Goal: Task Accomplishment & Management: Complete application form

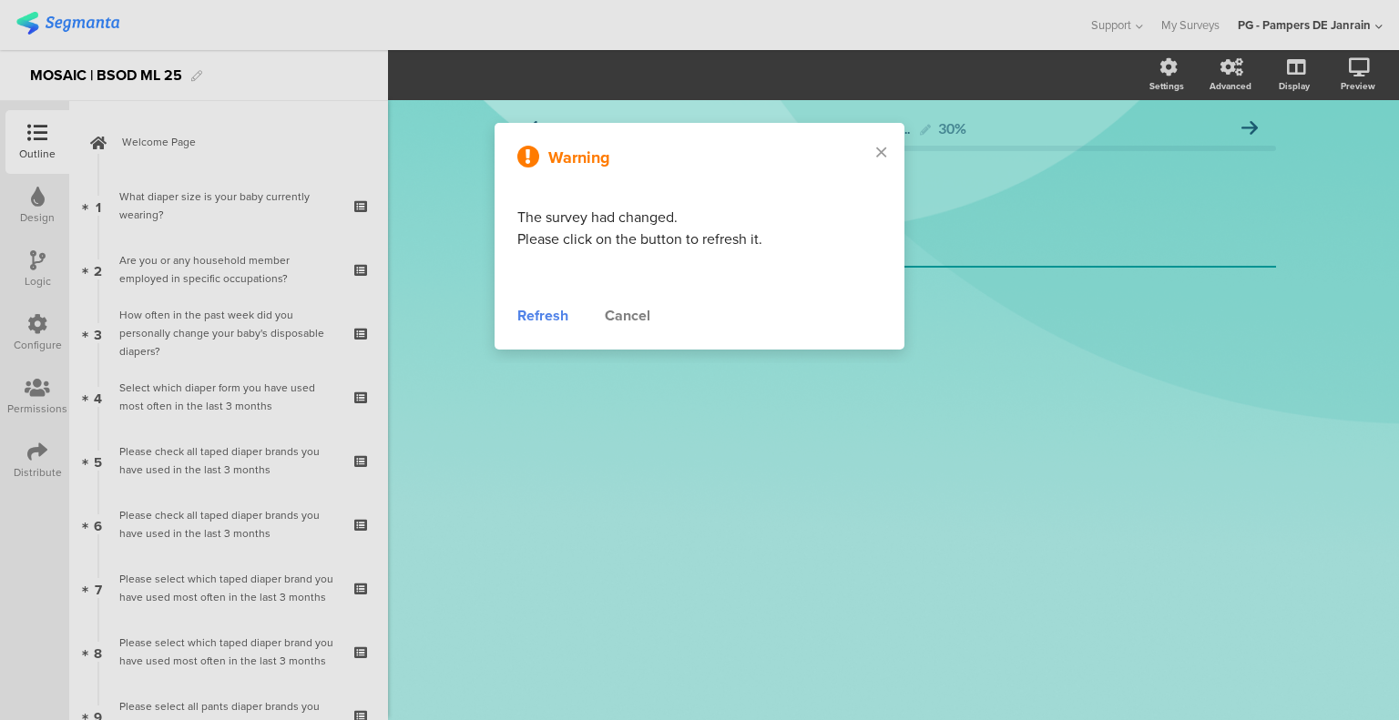
scroll to position [3008, 0]
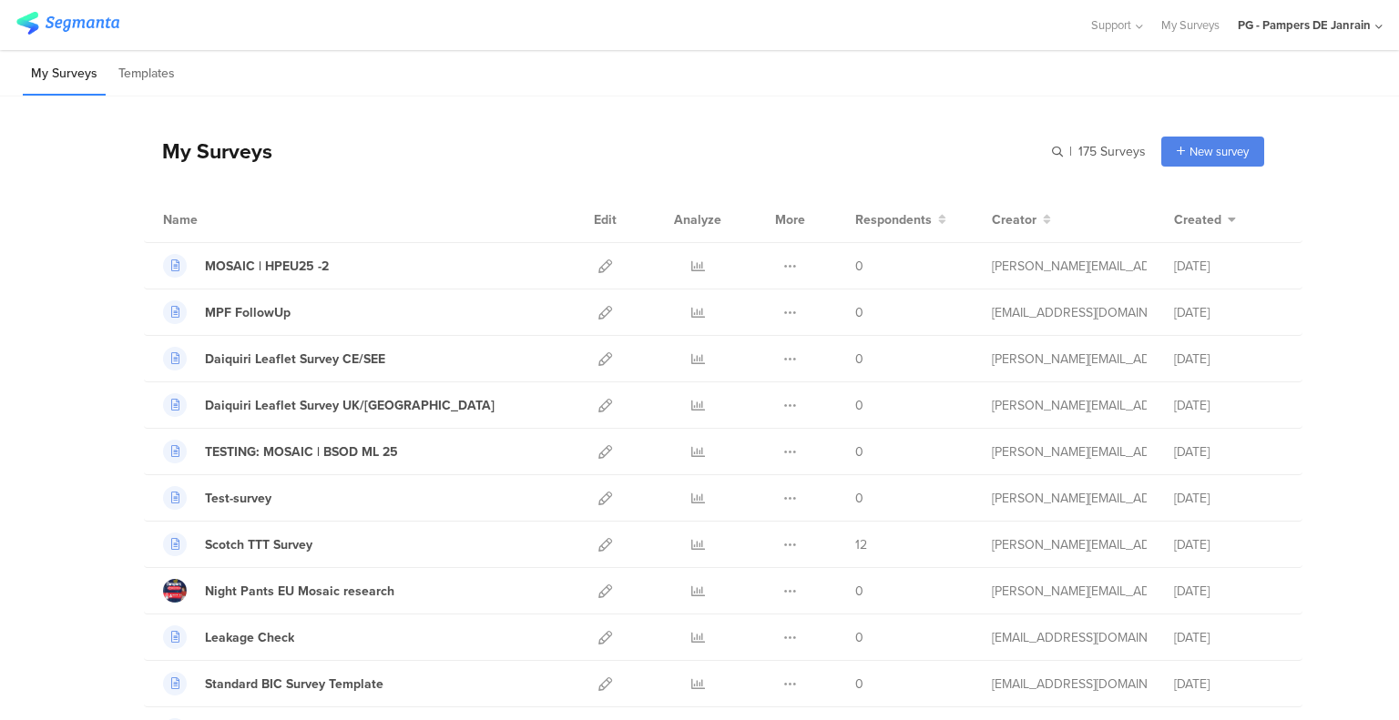
scroll to position [273, 0]
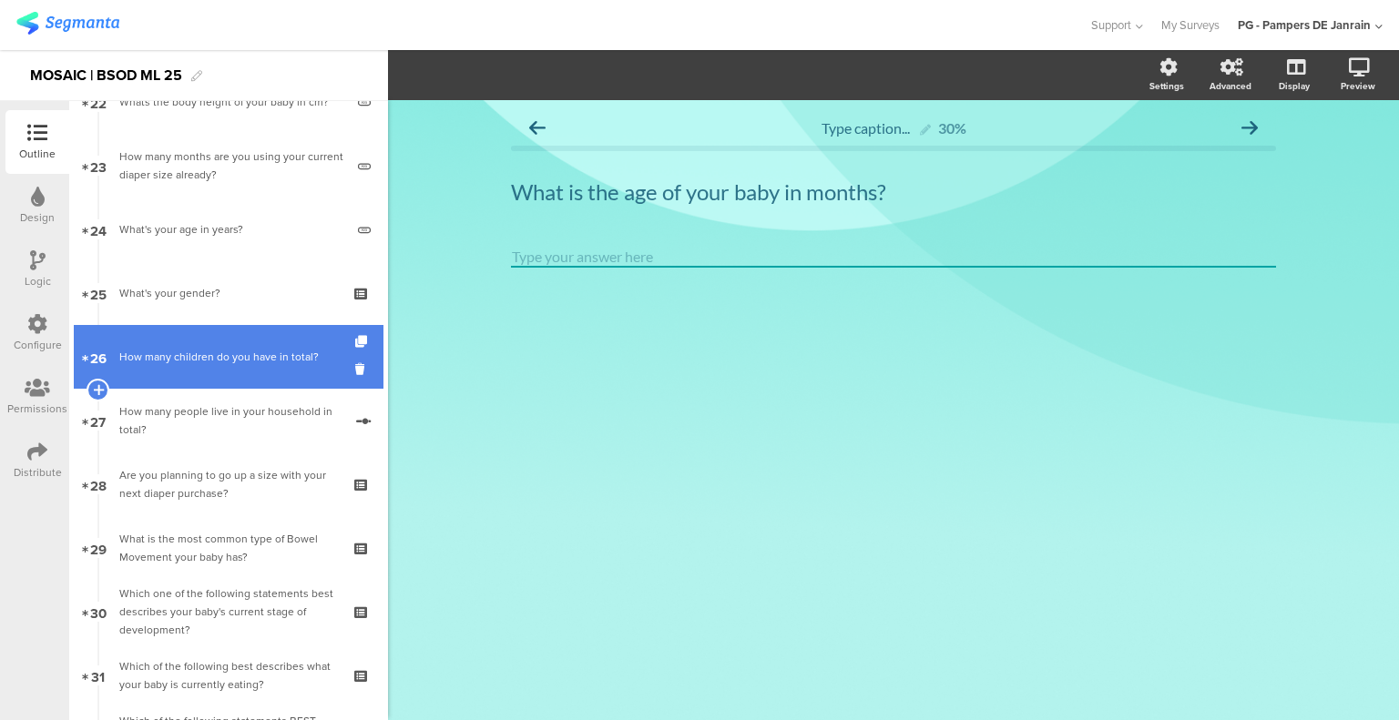
scroll to position [1552, 0]
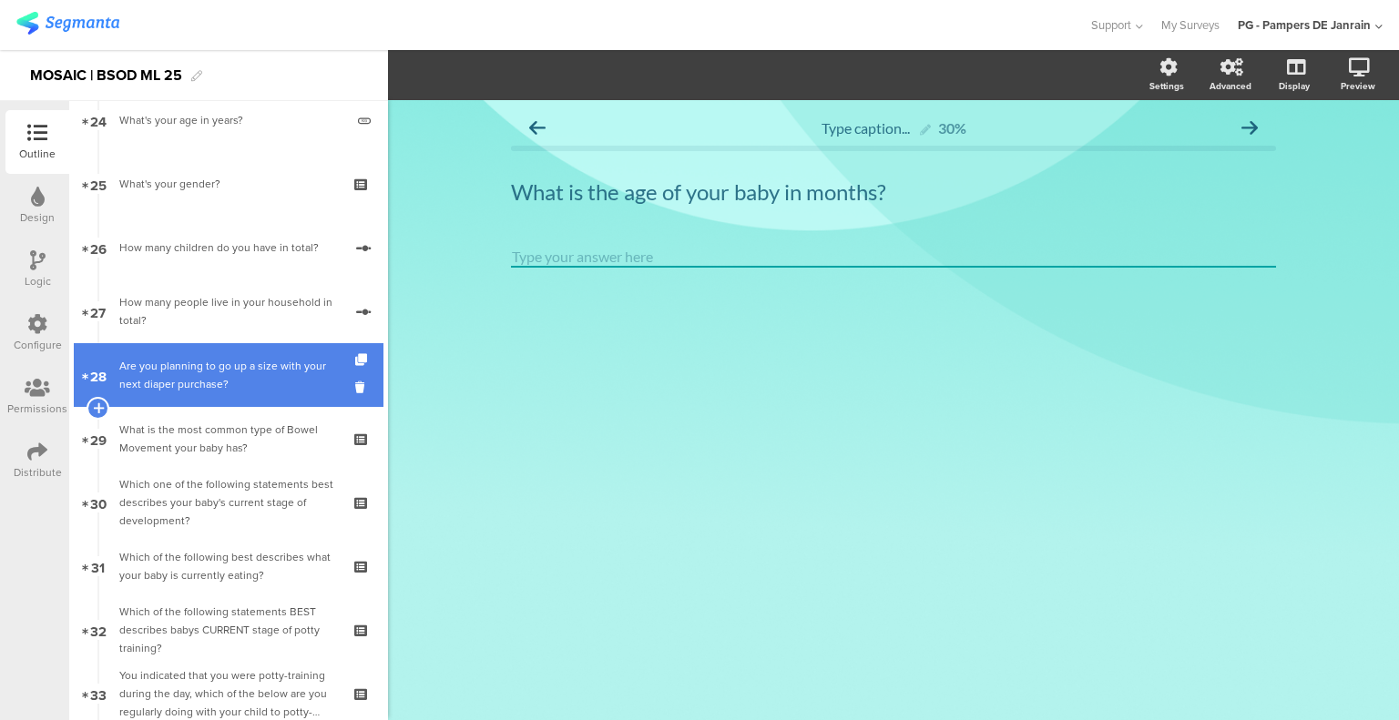
click at [229, 389] on div "Are you planning to go up a size with your next diaper purchase?" at bounding box center [228, 375] width 218 height 36
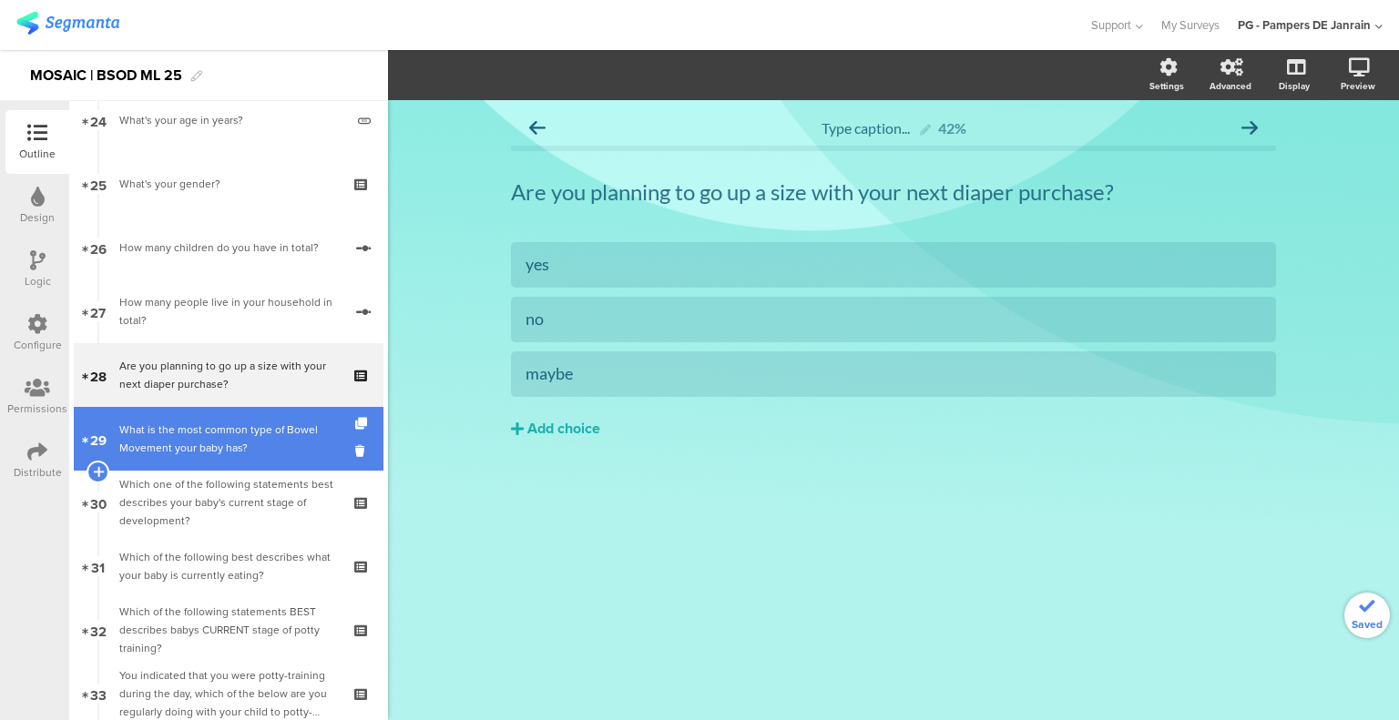
click at [200, 414] on link "29 What is the most common type of Bowel Movement your baby has?" at bounding box center [229, 439] width 310 height 64
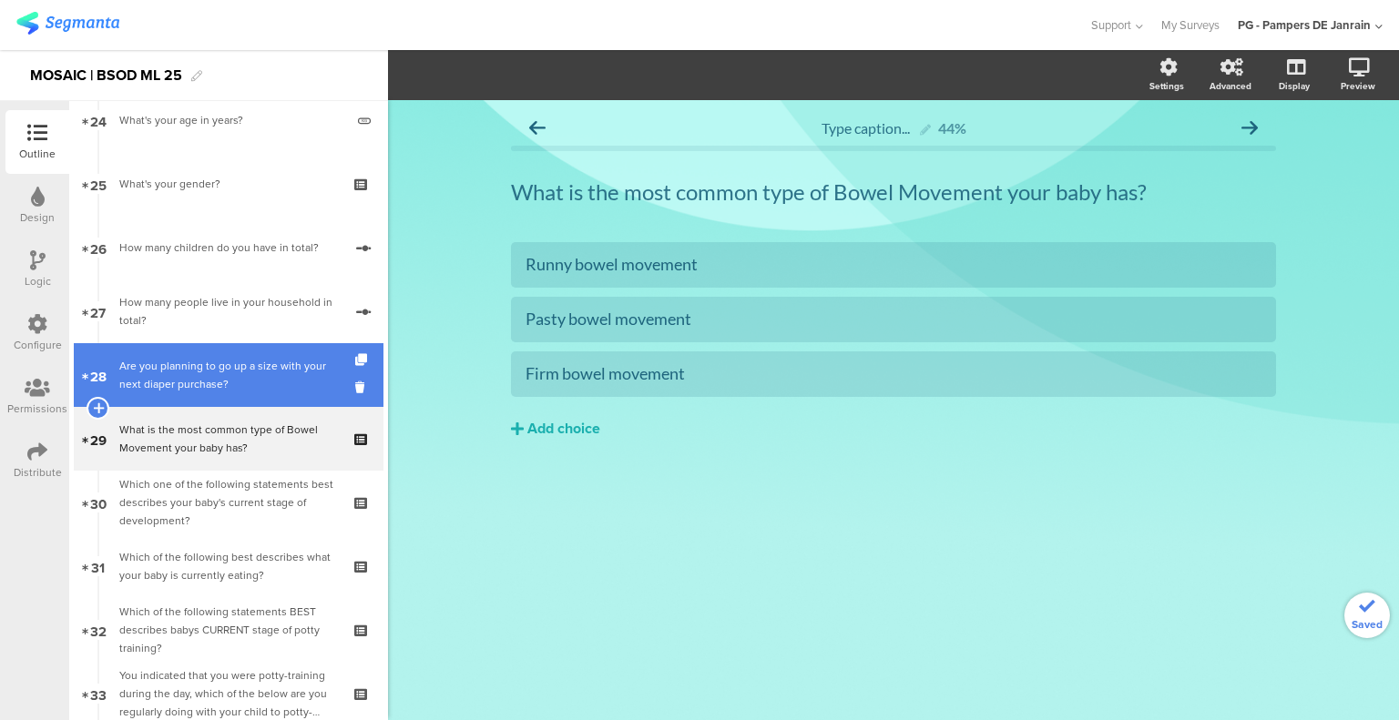
click at [196, 362] on div "Are you planning to go up a size with your next diaper purchase?" at bounding box center [228, 375] width 218 height 36
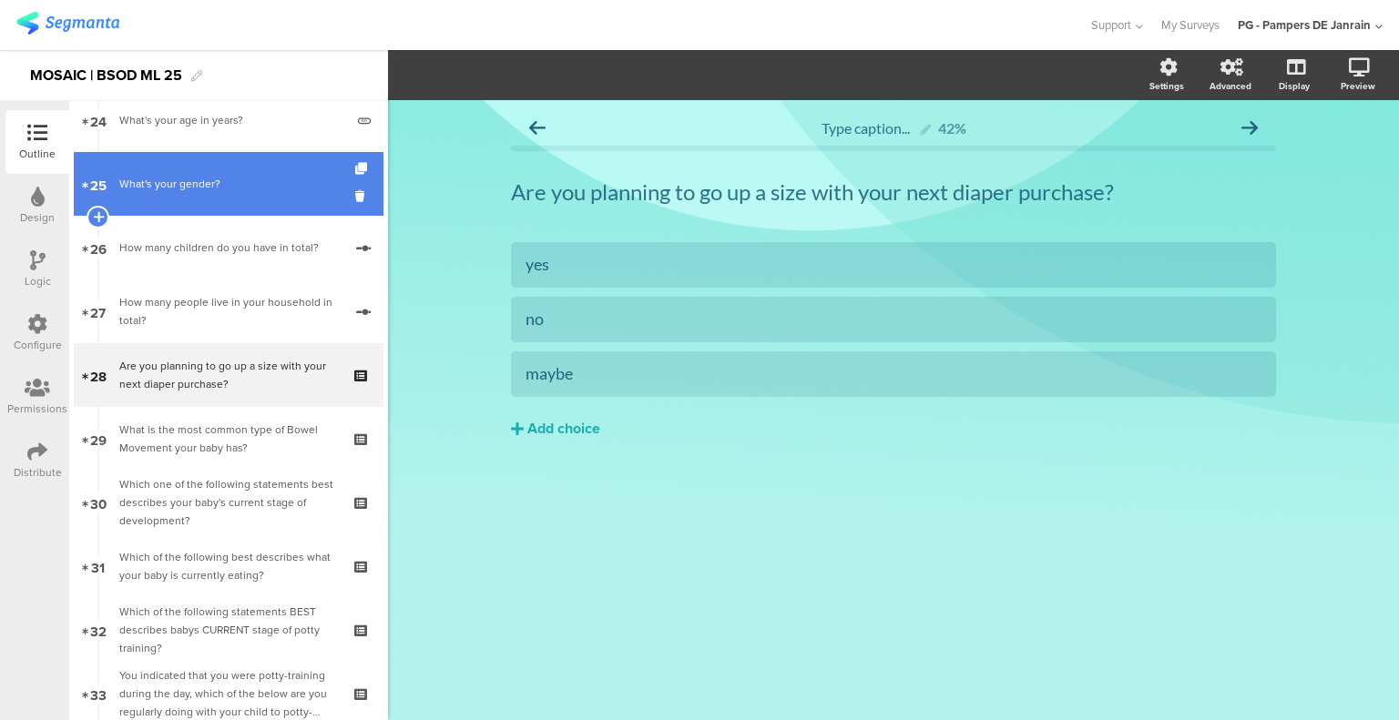
click at [221, 182] on div "What's your gender?" at bounding box center [228, 184] width 218 height 18
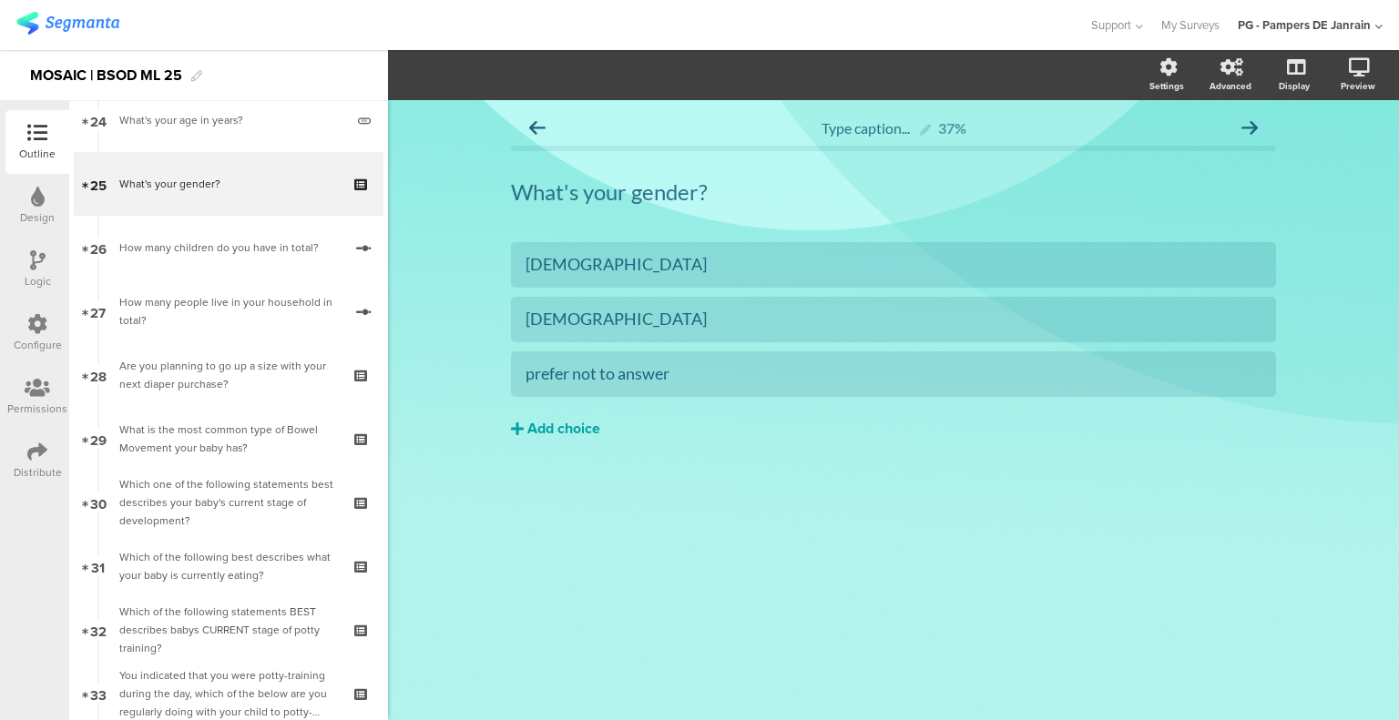
click at [555, 433] on div "Add choice" at bounding box center [563, 429] width 73 height 19
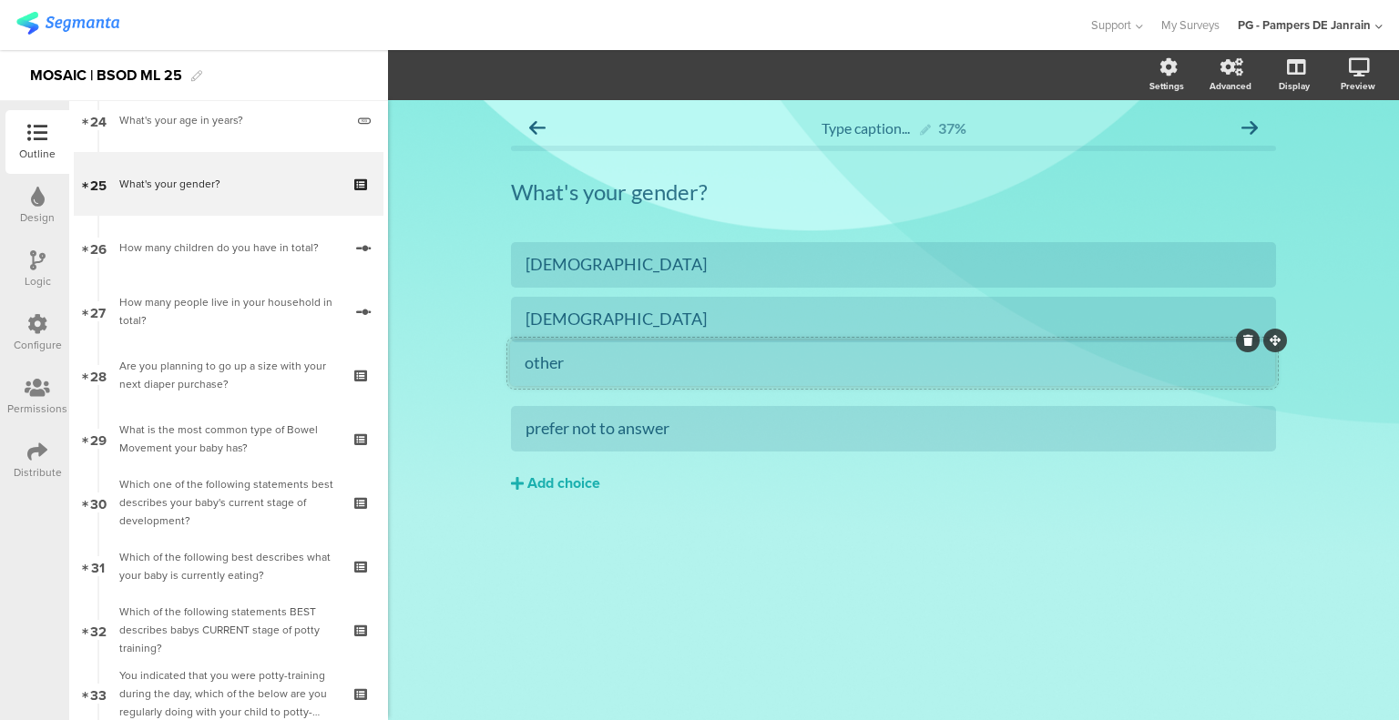
drag, startPoint x: 1276, startPoint y: 411, endPoint x: 1275, endPoint y: 345, distance: 65.6
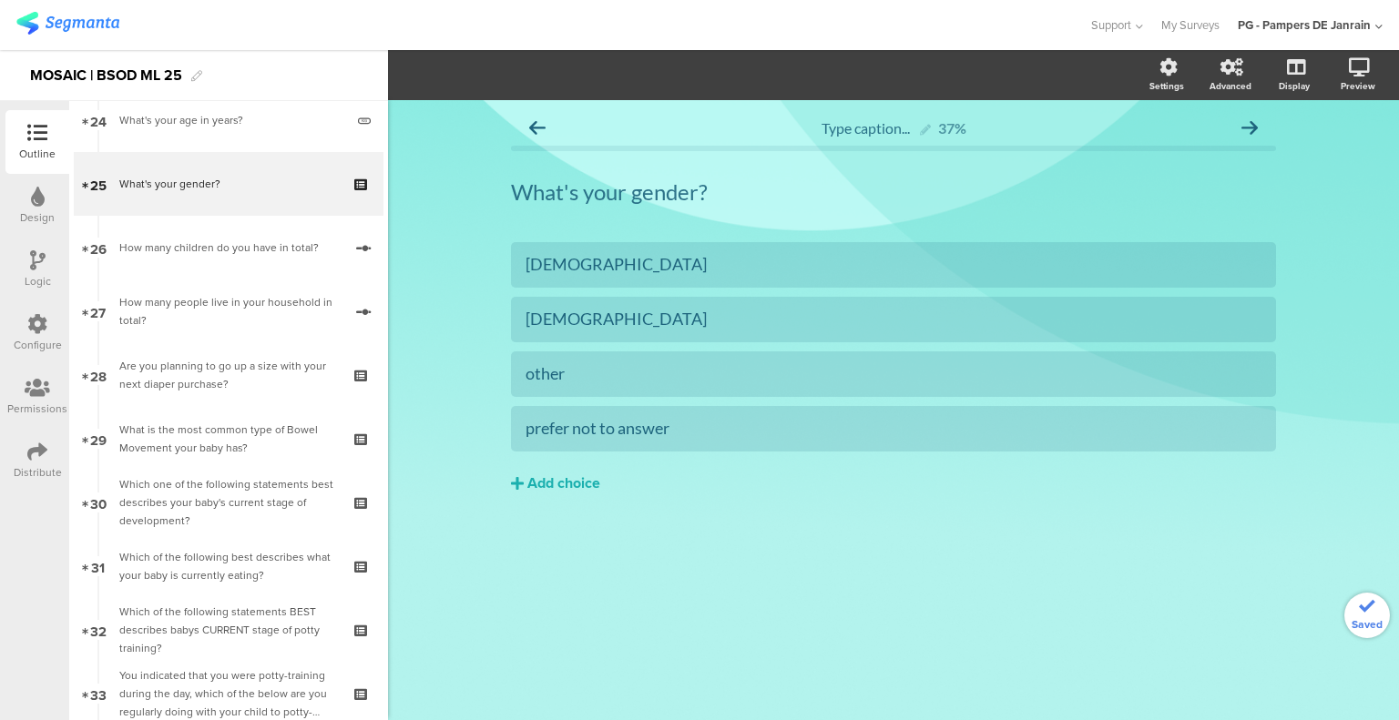
click at [626, 570] on div "Type caption... 37% What's your gender? What's your gender? female male" at bounding box center [893, 339] width 801 height 479
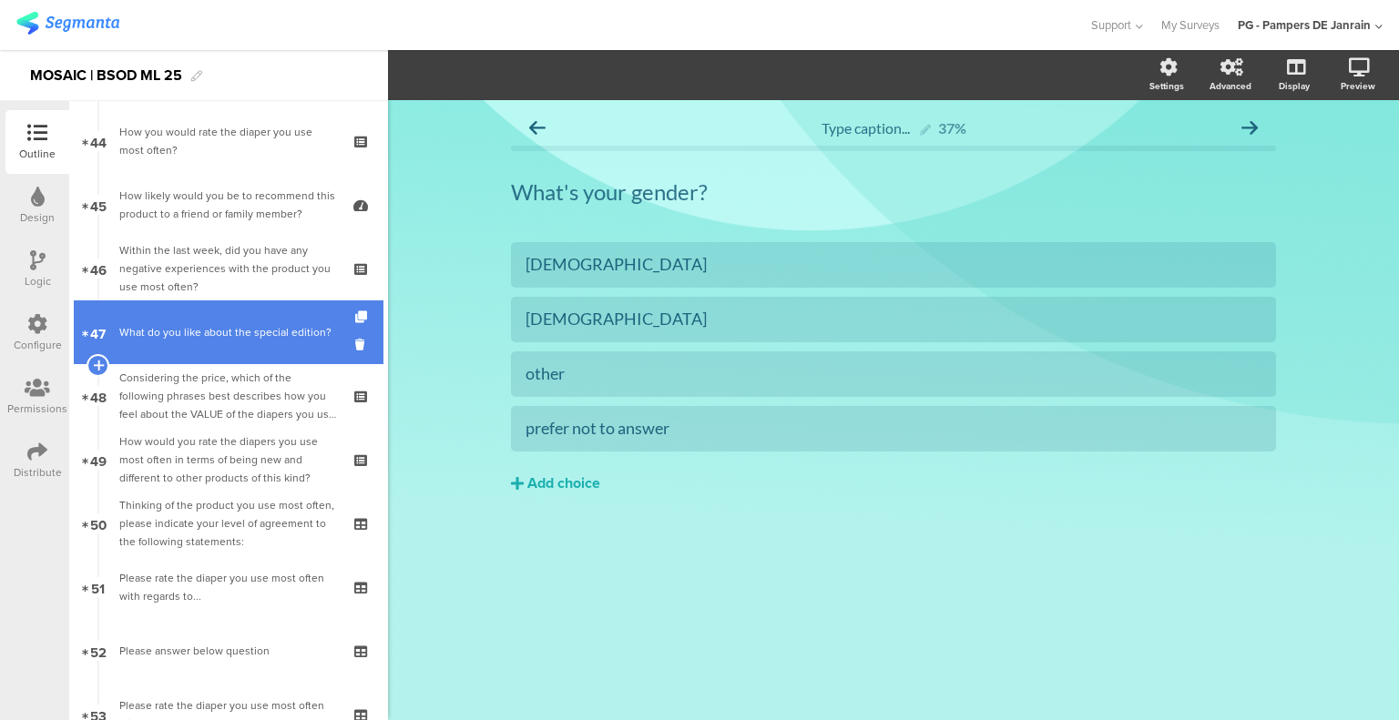
scroll to position [2826, 0]
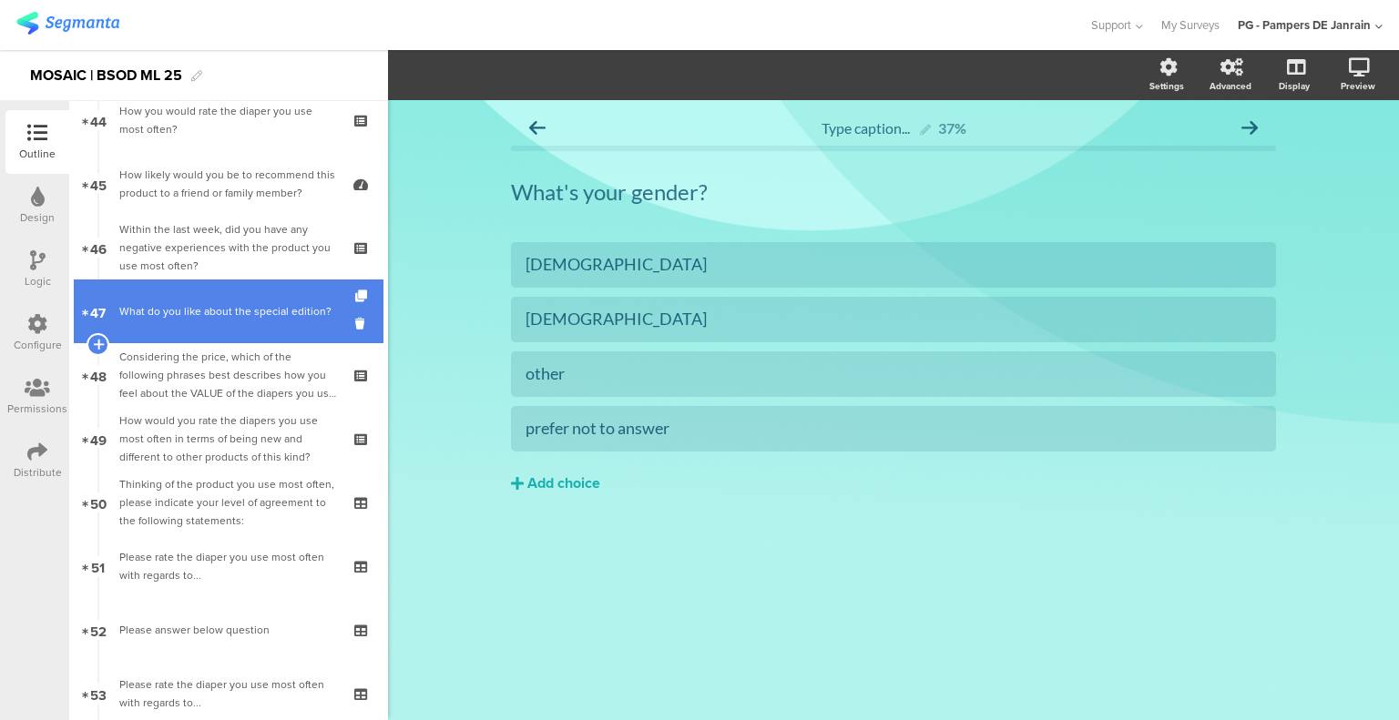
click at [244, 309] on div "What do you like about the special edition?" at bounding box center [231, 311] width 225 height 18
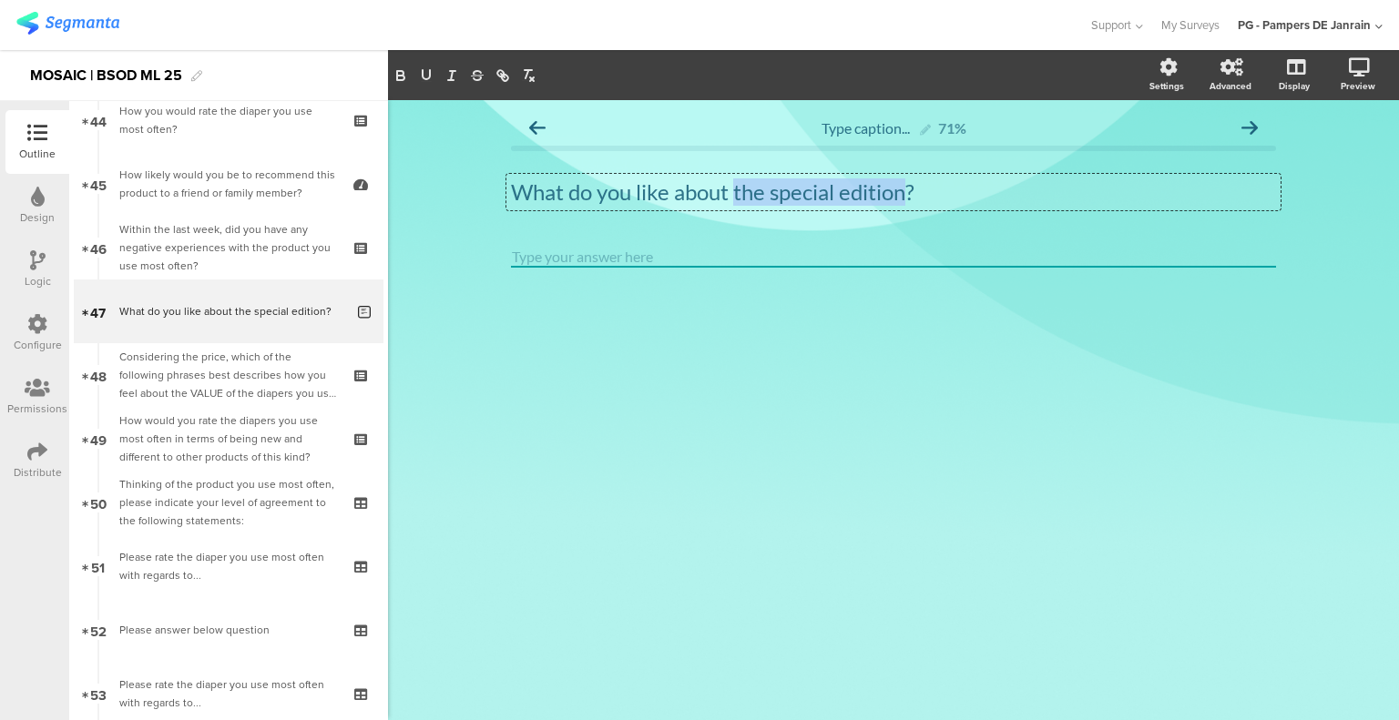
drag, startPoint x: 734, startPoint y: 191, endPoint x: 906, endPoint y: 185, distance: 172.2
click at [906, 185] on div "What do you like about the special edition? What do you like about the special …" at bounding box center [893, 192] width 774 height 36
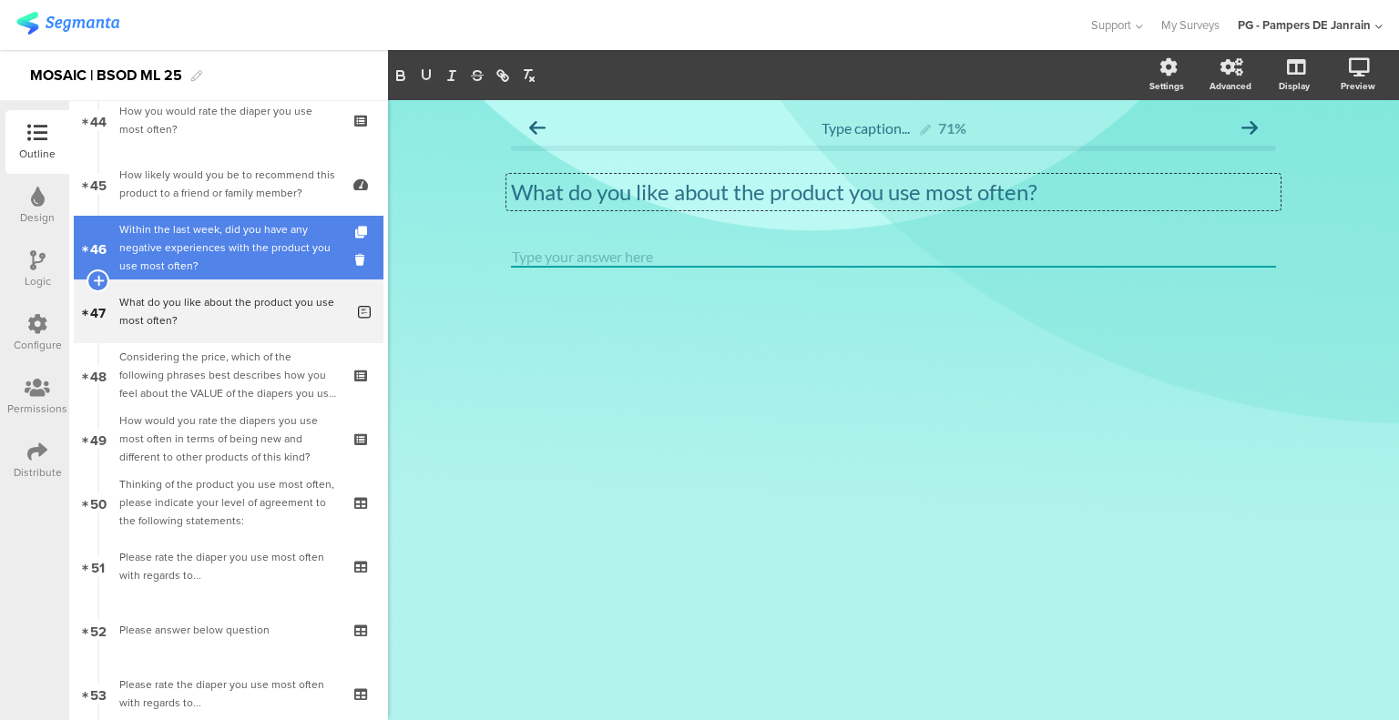
click at [188, 251] on div "Within the last week, did you have any negative experiences with the product yo…" at bounding box center [228, 247] width 218 height 55
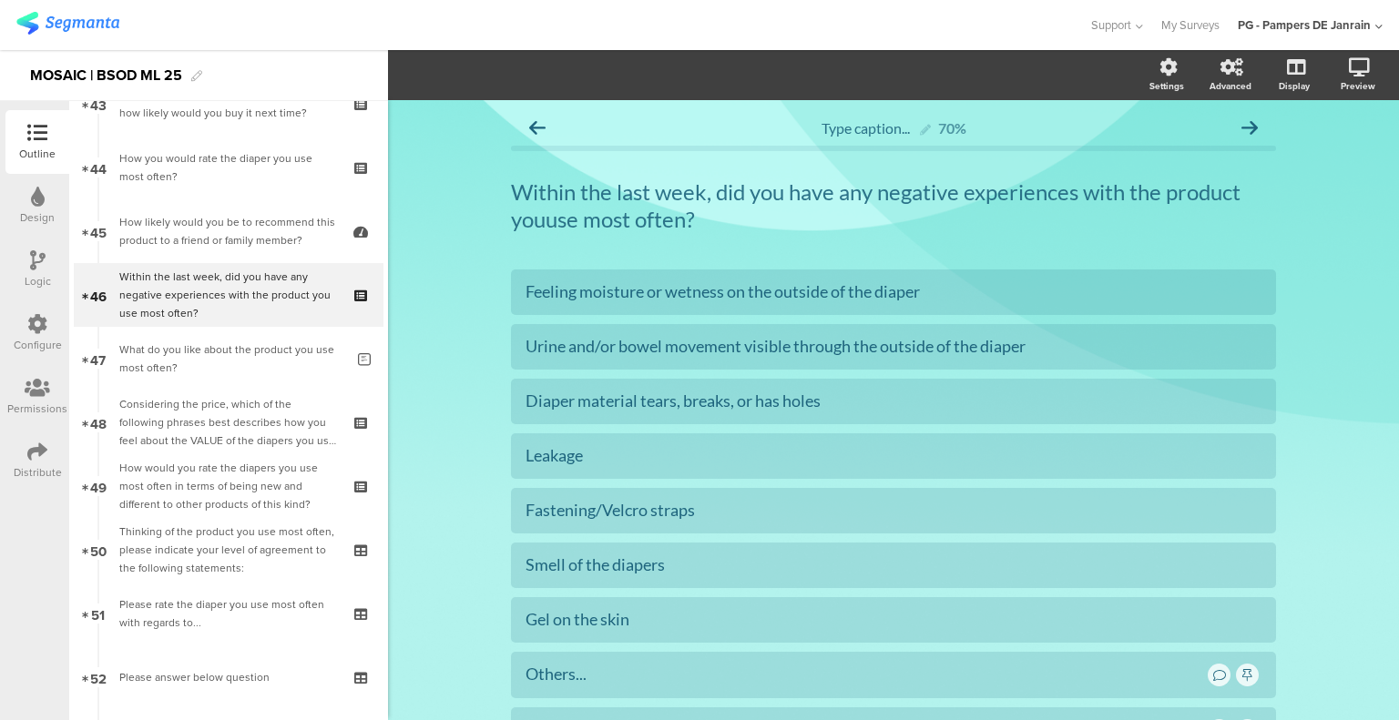
scroll to position [2735, 0]
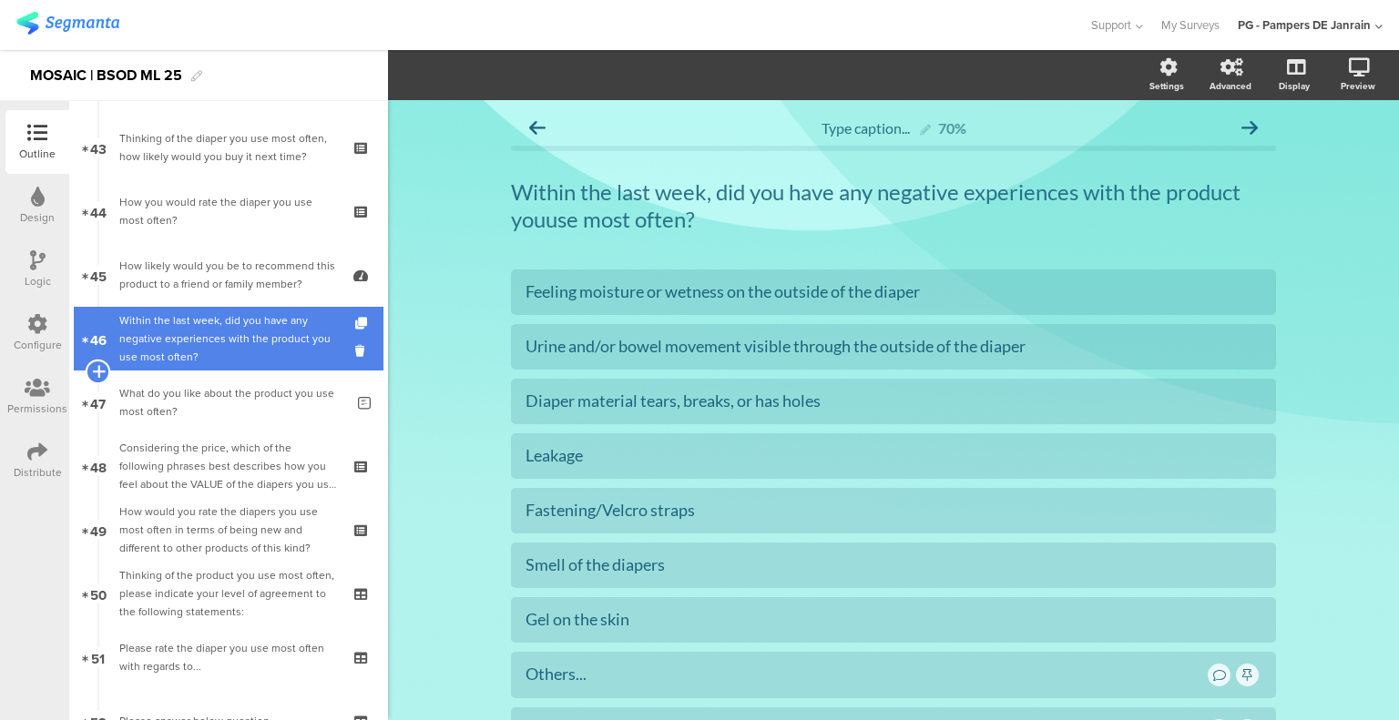
click at [96, 372] on icon at bounding box center [98, 371] width 12 height 16
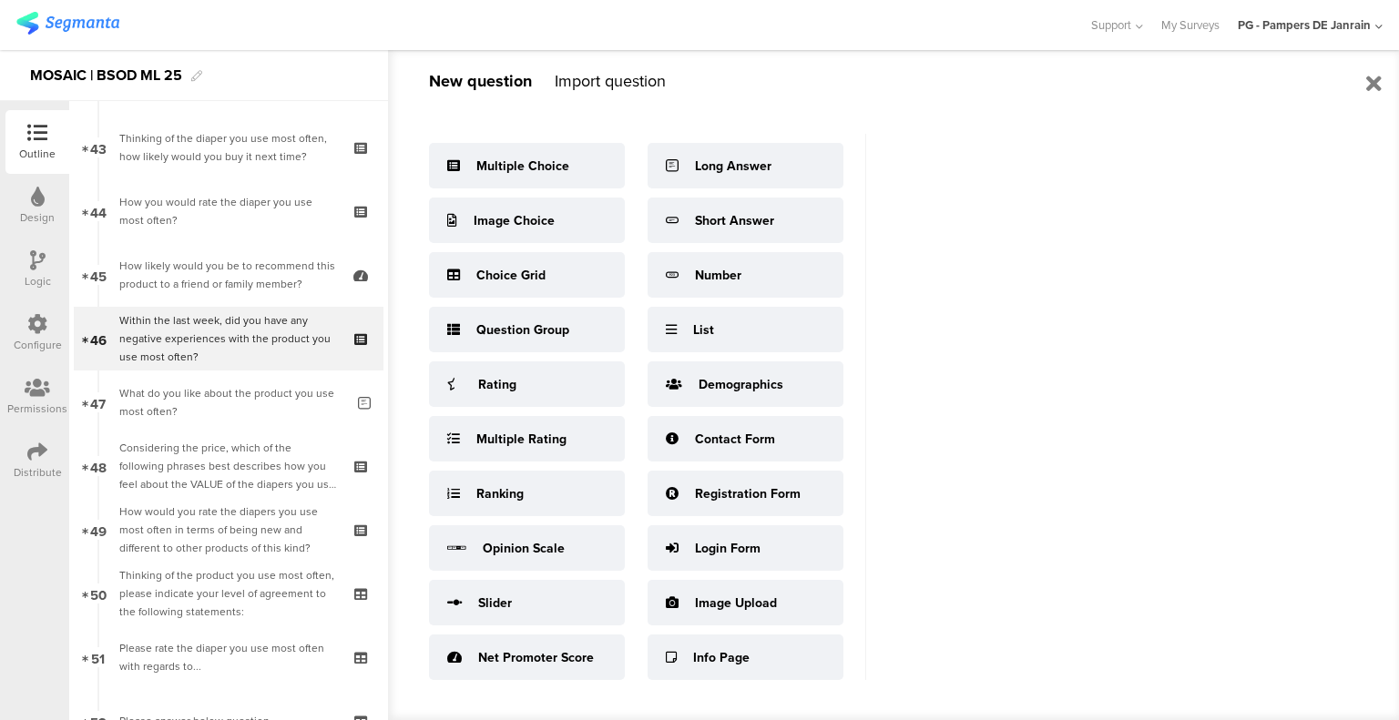
scroll to position [24, 0]
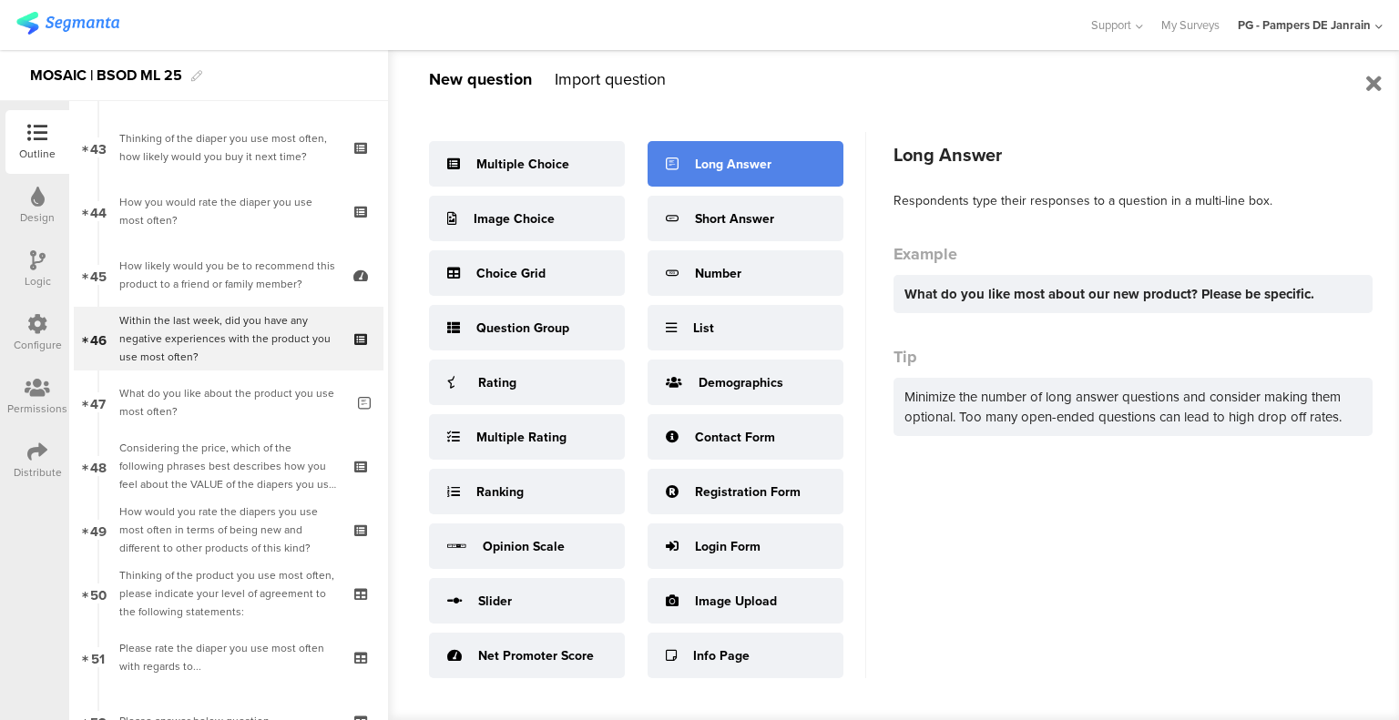
click at [738, 166] on div "Long Answer" at bounding box center [733, 164] width 76 height 19
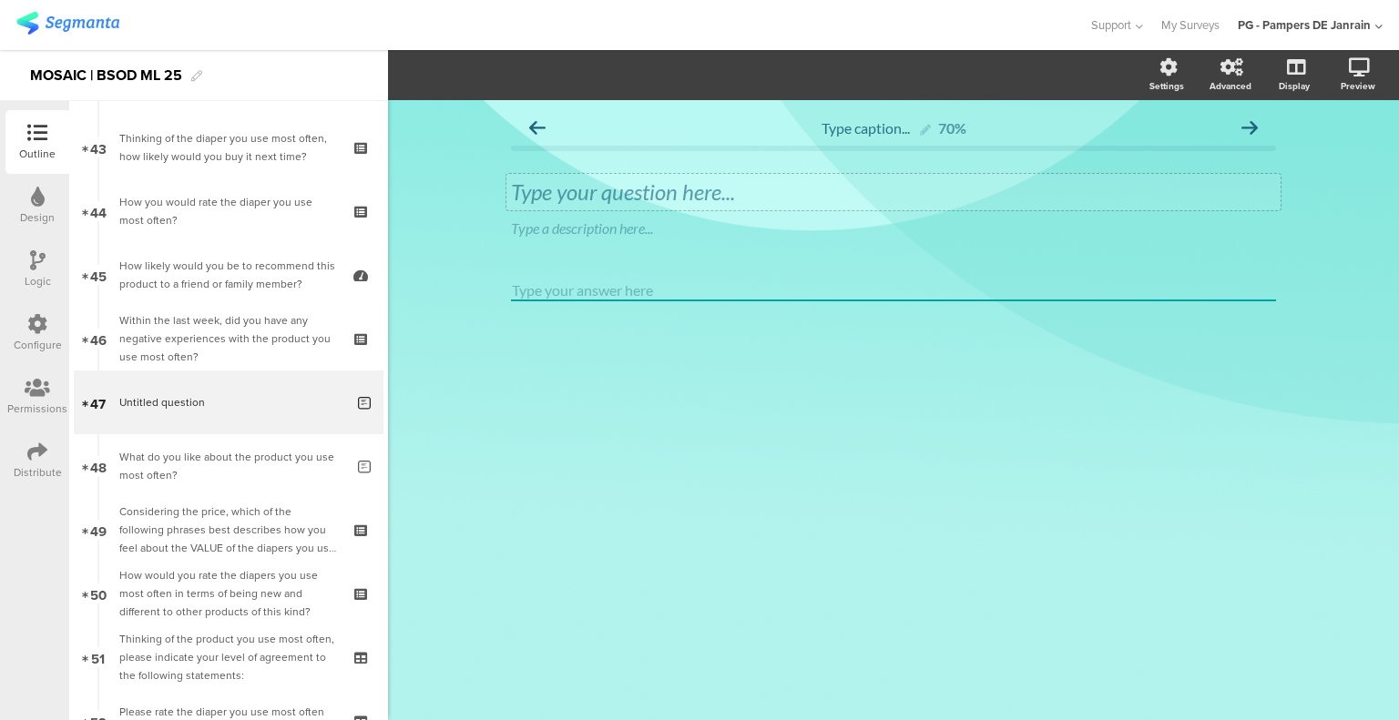
click at [594, 199] on div "Type your question here..." at bounding box center [893, 192] width 774 height 36
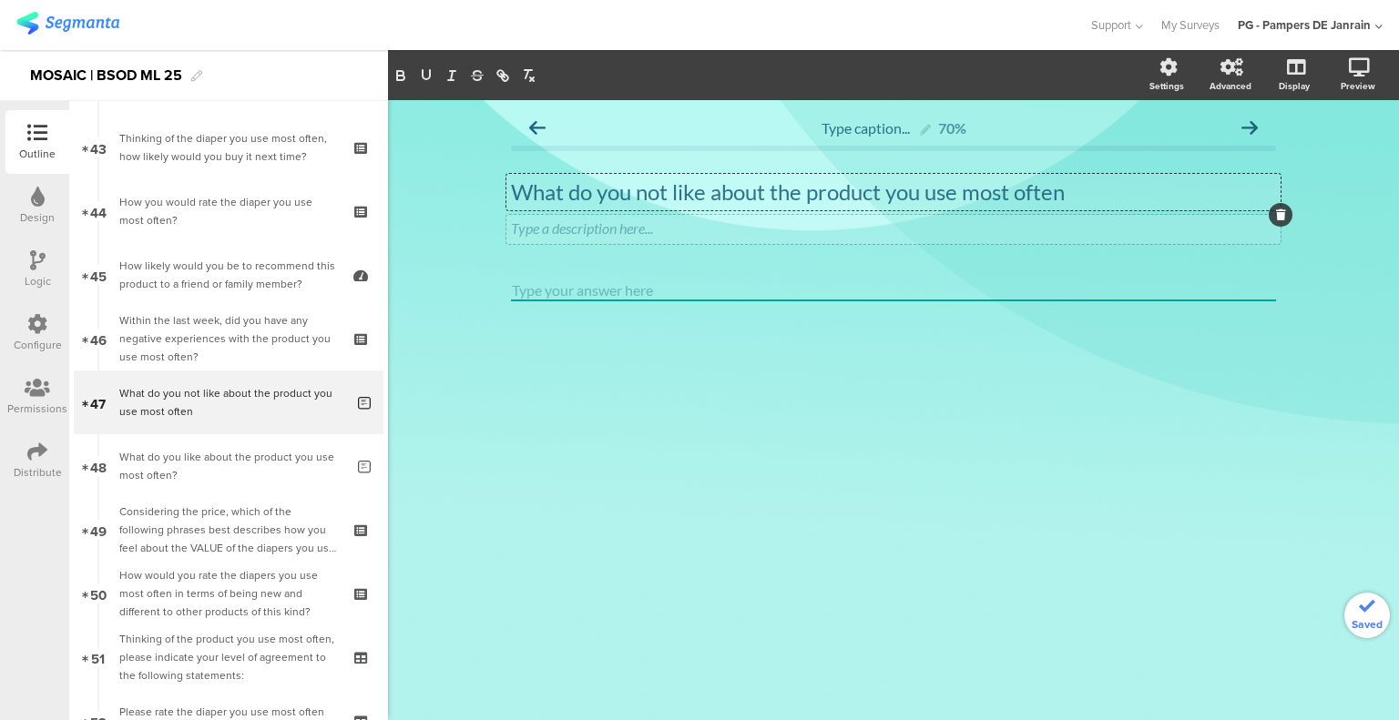
click at [1278, 217] on icon at bounding box center [1281, 214] width 10 height 11
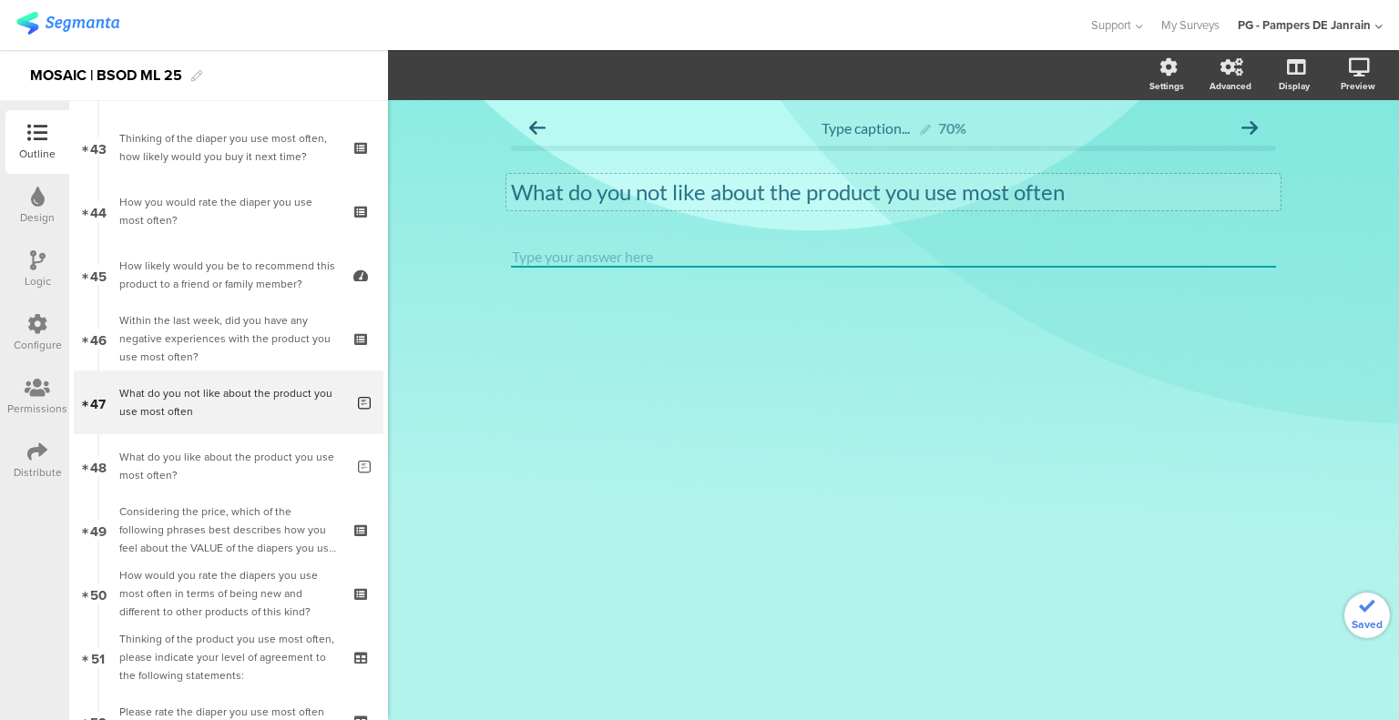
click at [1218, 188] on div "What do you not like about the product you use most often What do you not like …" at bounding box center [893, 192] width 774 height 36
drag, startPoint x: 707, startPoint y: 188, endPoint x: 639, endPoint y: 189, distance: 67.4
click at [639, 189] on p "What do you not like about the product you use most often?" at bounding box center [893, 191] width 765 height 27
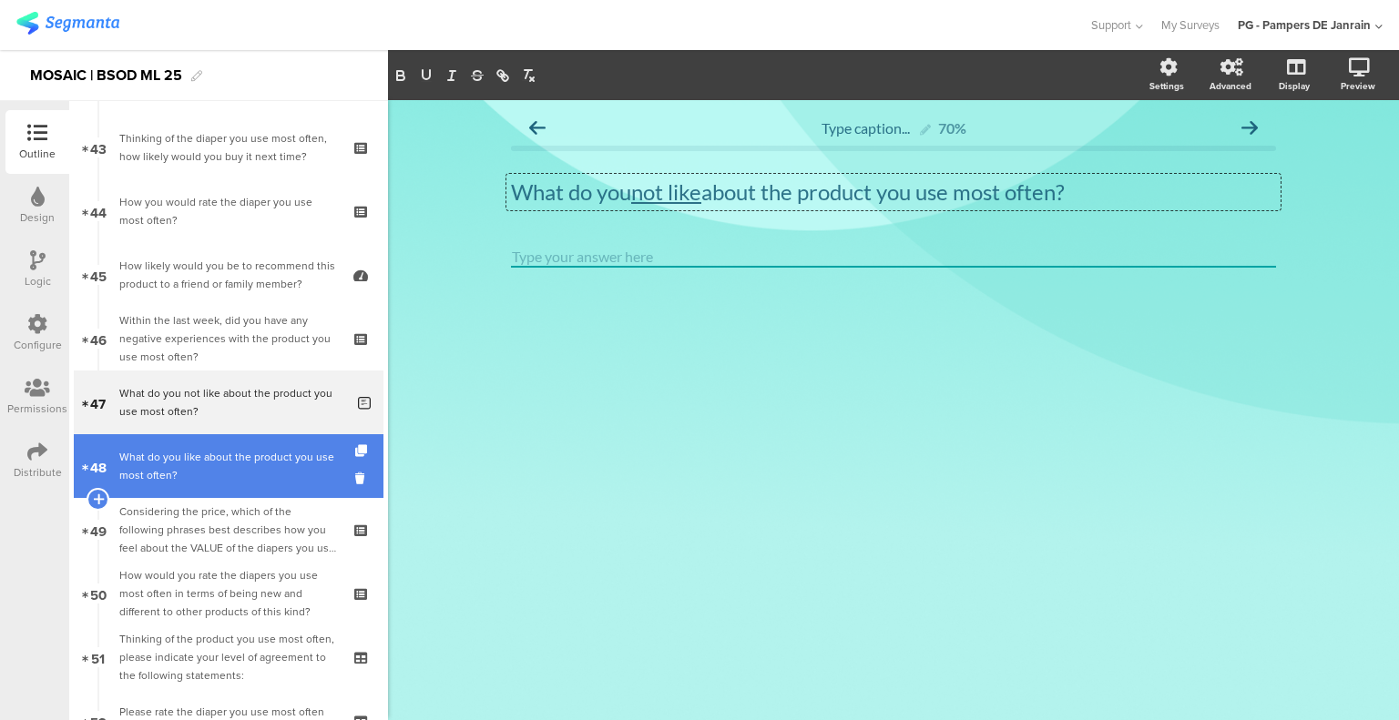
click at [229, 461] on div "What do you like about the product you use most often?" at bounding box center [231, 466] width 225 height 36
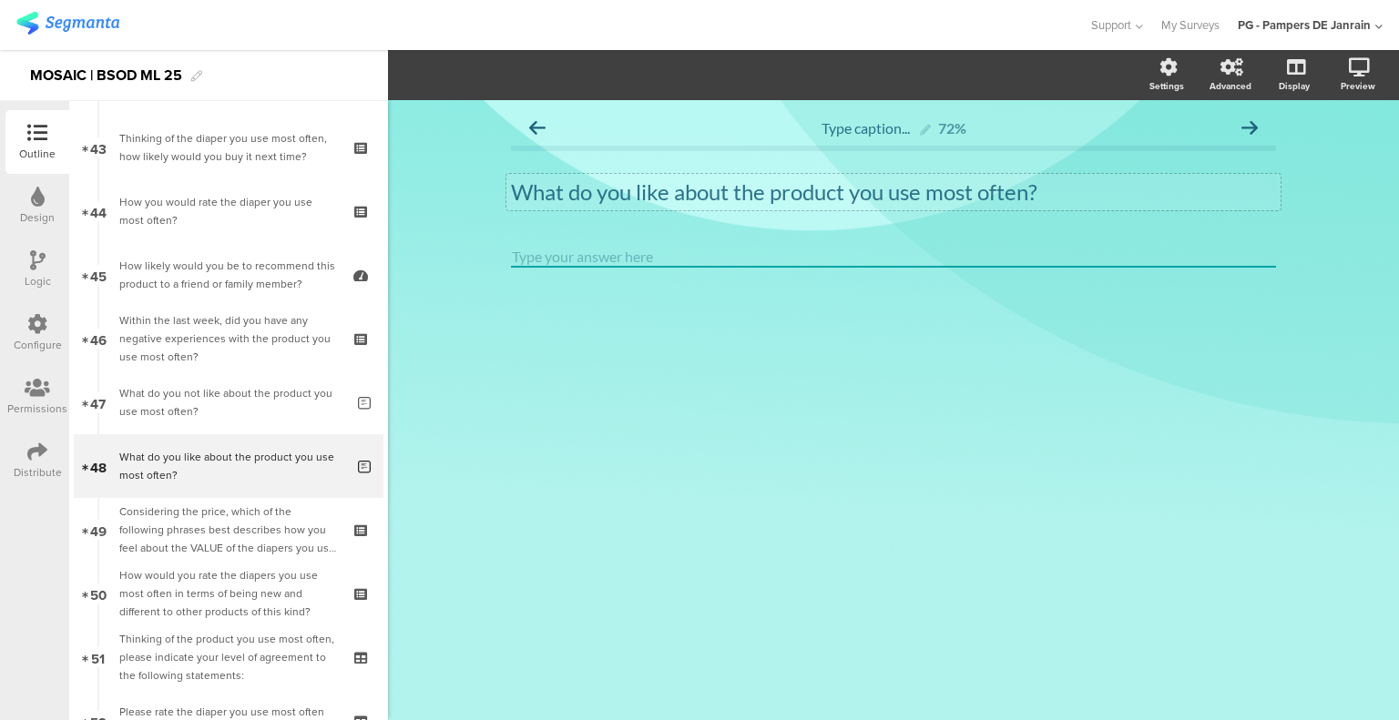
click at [645, 187] on p "What do you like about the product you use most often?" at bounding box center [893, 191] width 765 height 27
click at [666, 328] on div at bounding box center [893, 289] width 765 height 85
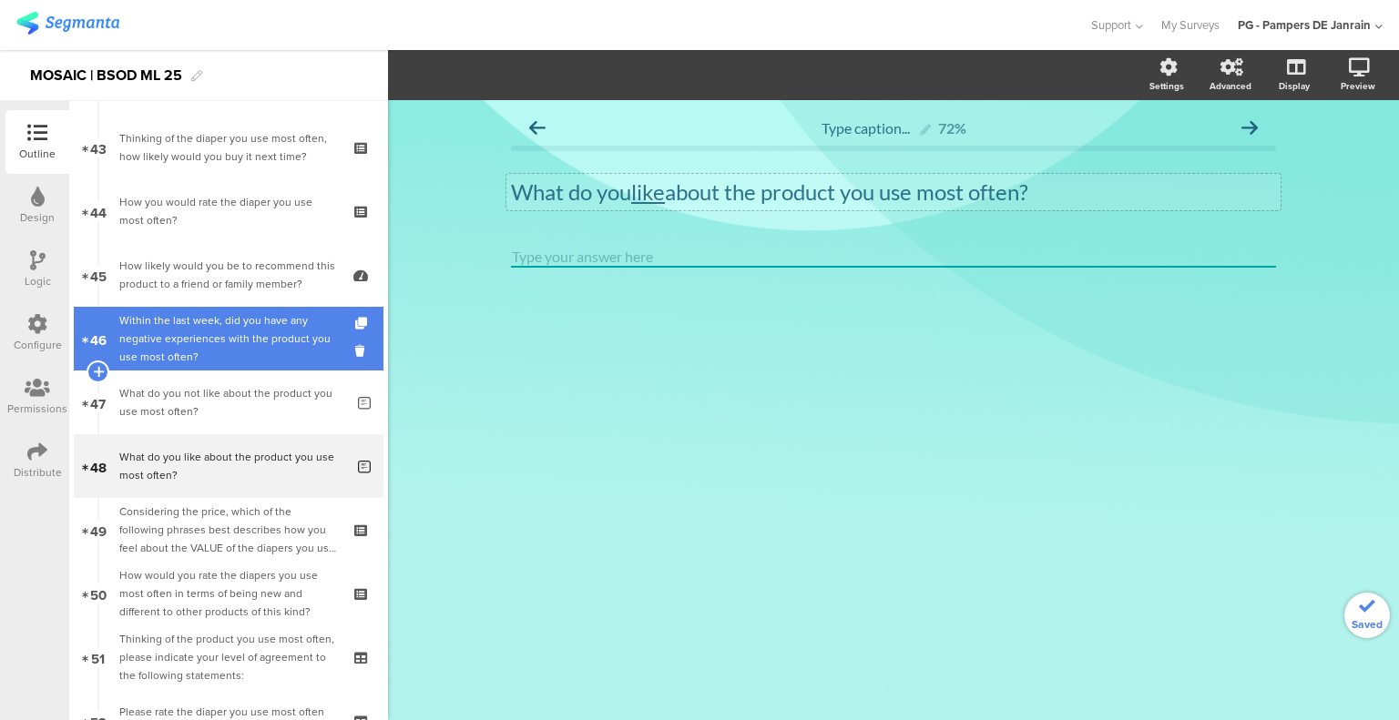
click at [160, 330] on div "Within the last week, did you have any negative experiences with the product yo…" at bounding box center [228, 338] width 218 height 55
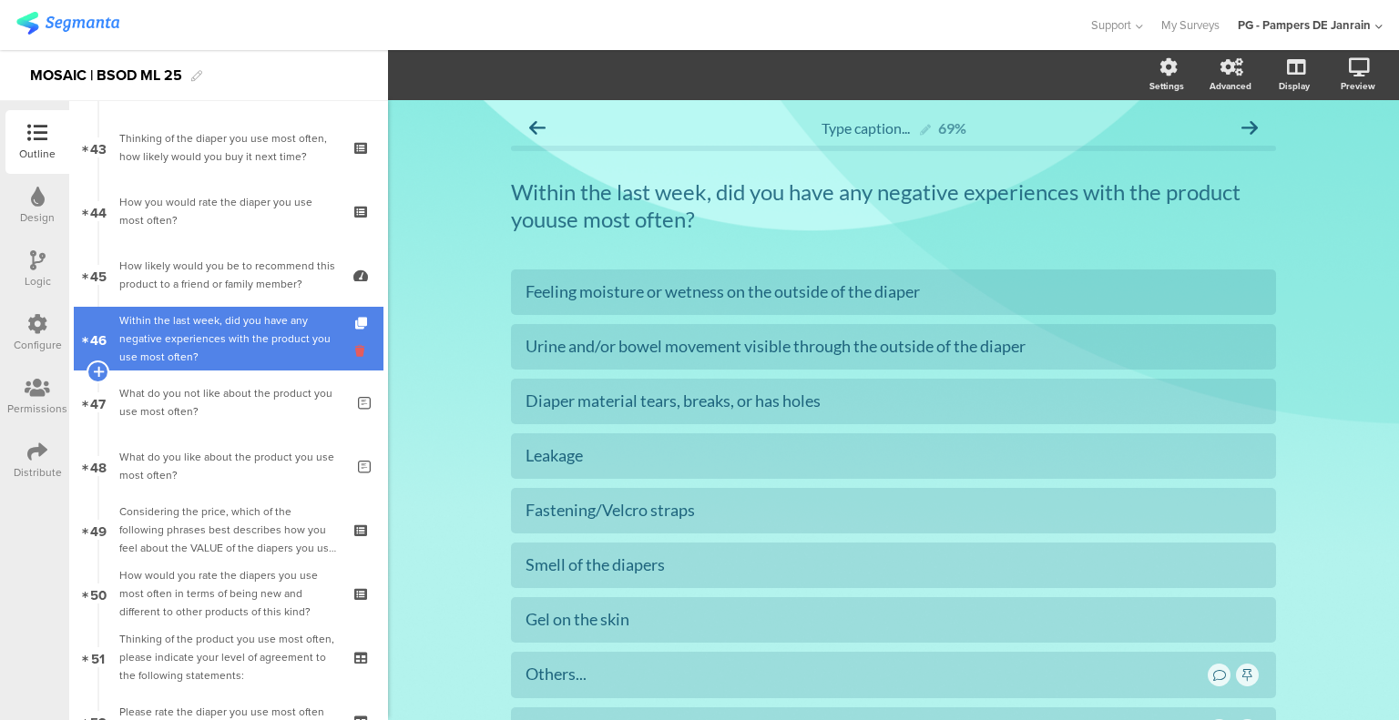
click at [355, 350] on icon at bounding box center [362, 350] width 15 height 17
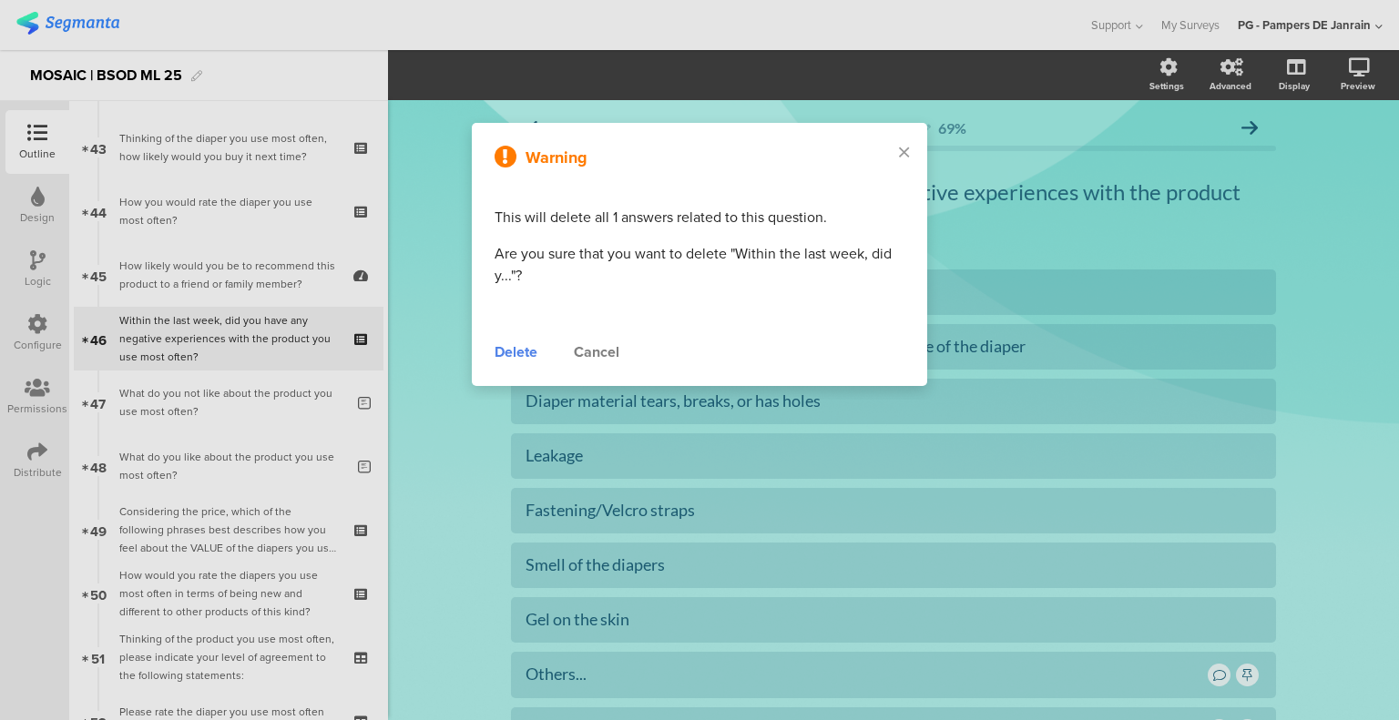
click at [523, 354] on div "Delete" at bounding box center [515, 352] width 43 height 22
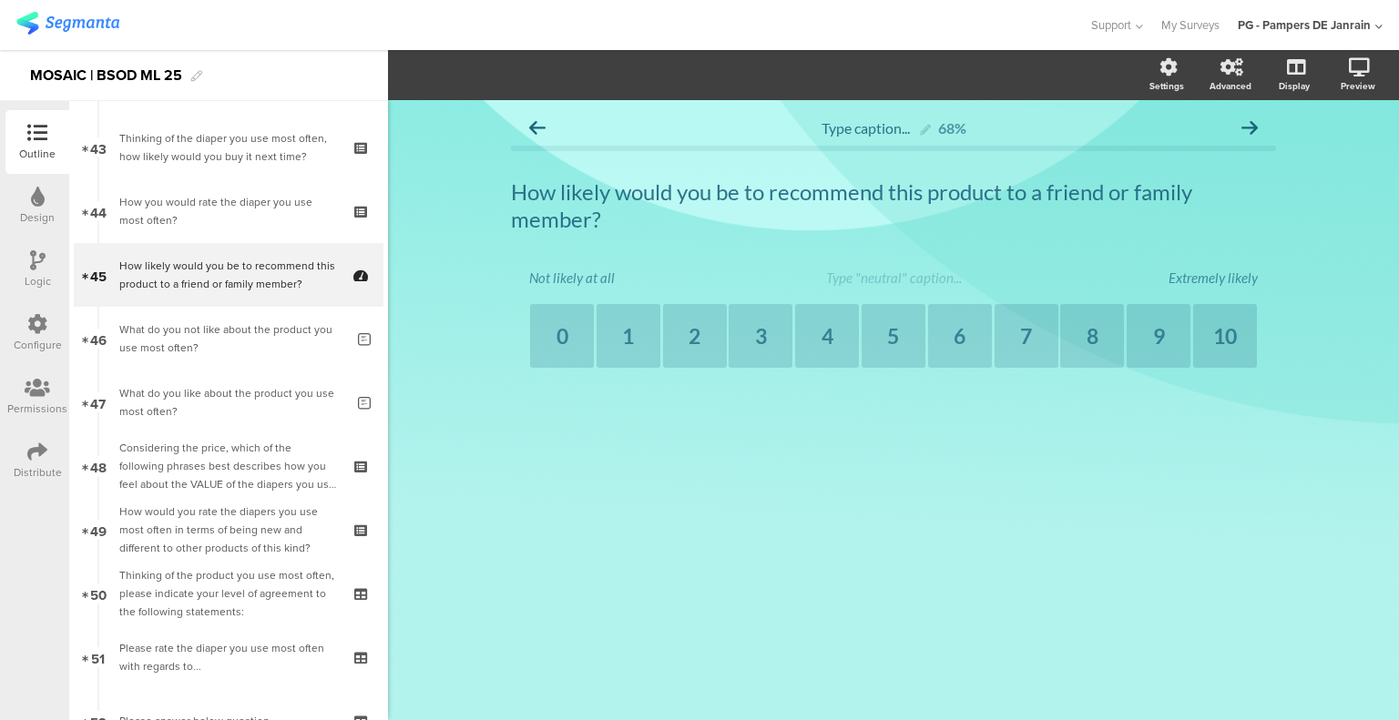
click at [44, 330] on icon at bounding box center [37, 324] width 20 height 20
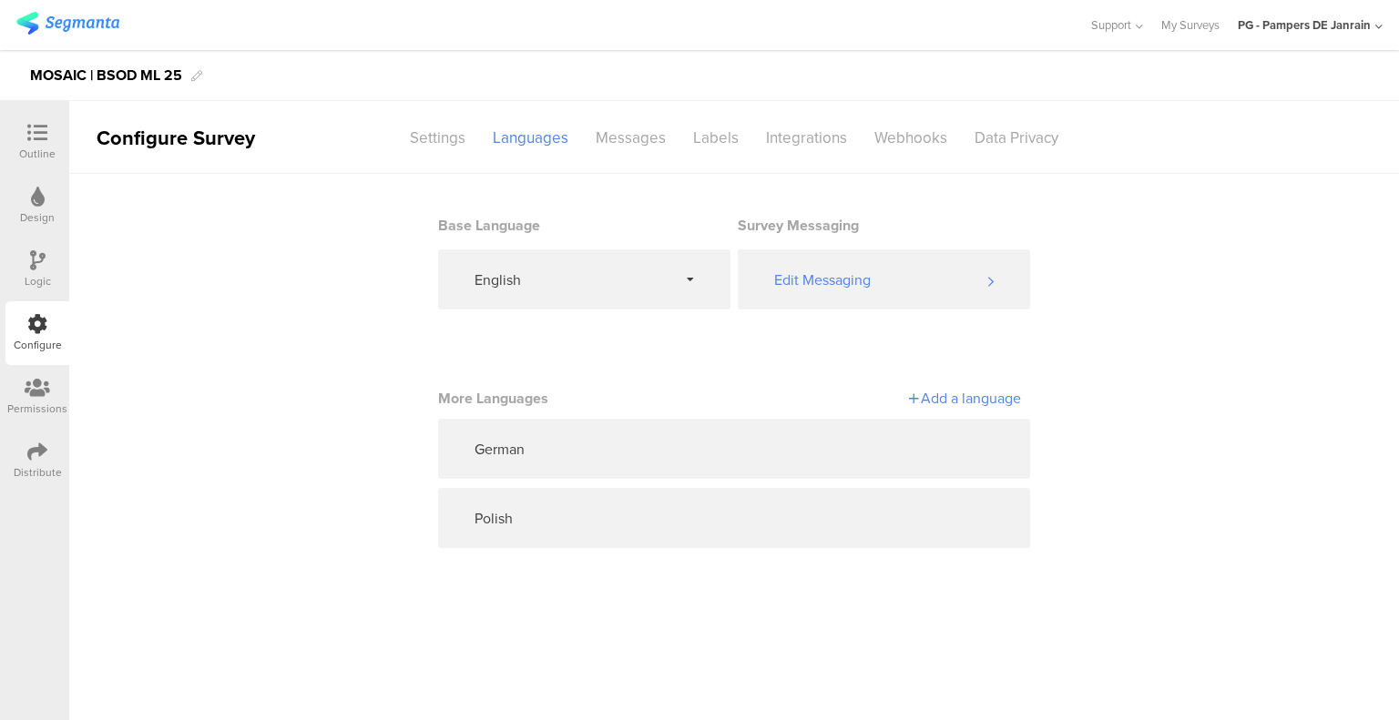
click at [42, 264] on icon at bounding box center [37, 260] width 15 height 20
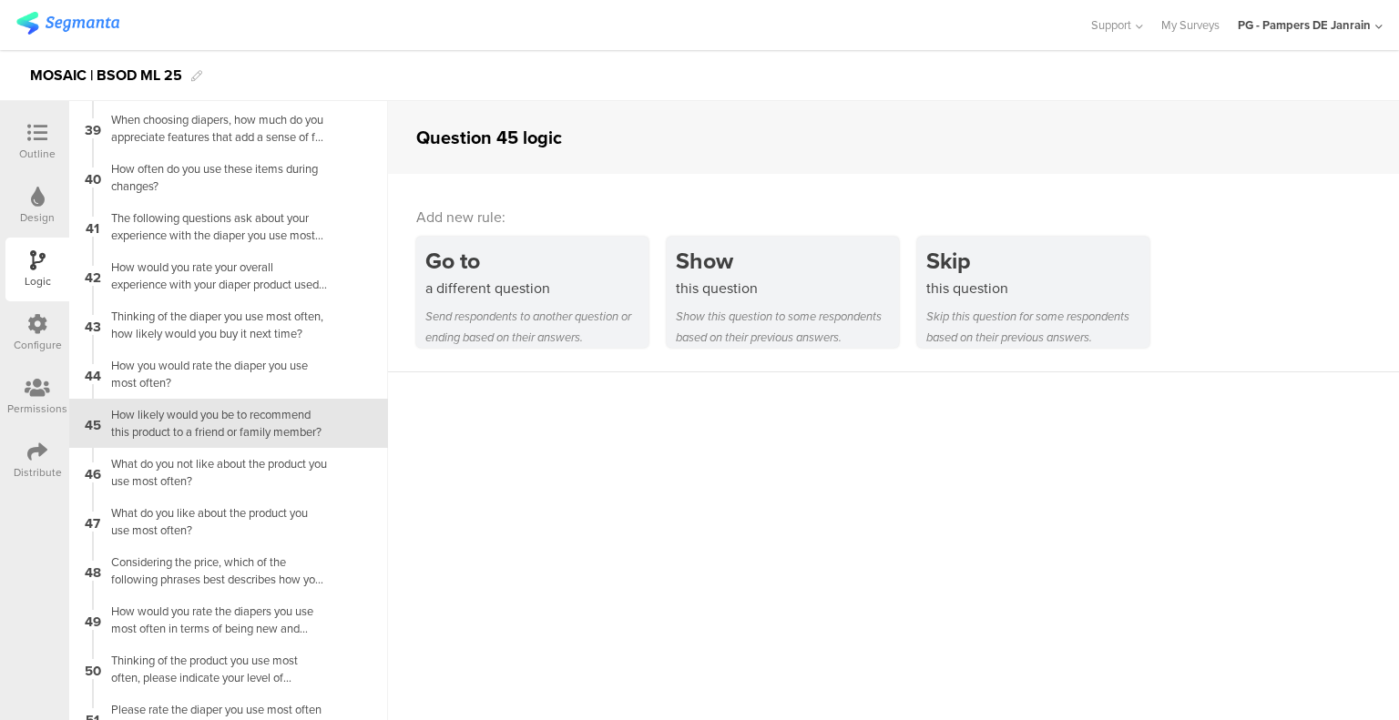
scroll to position [1878, 0]
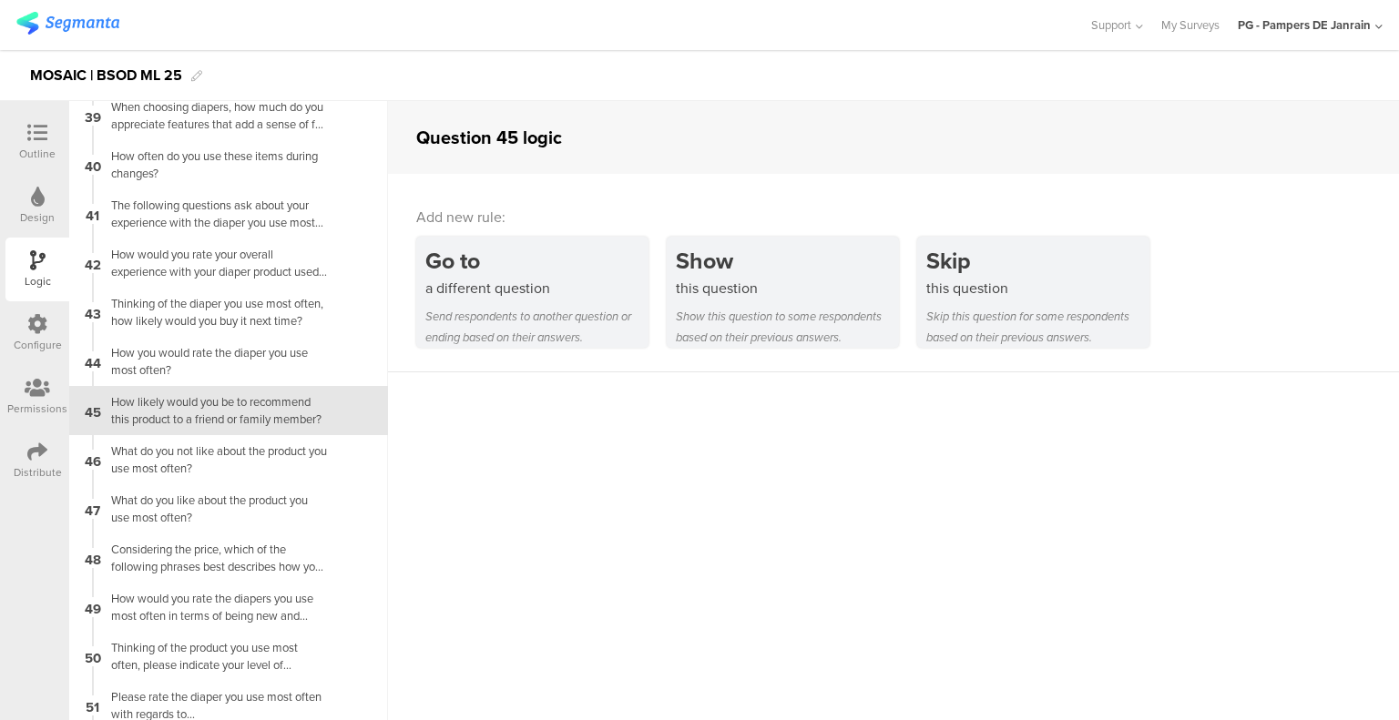
click at [42, 327] on icon at bounding box center [37, 324] width 20 height 20
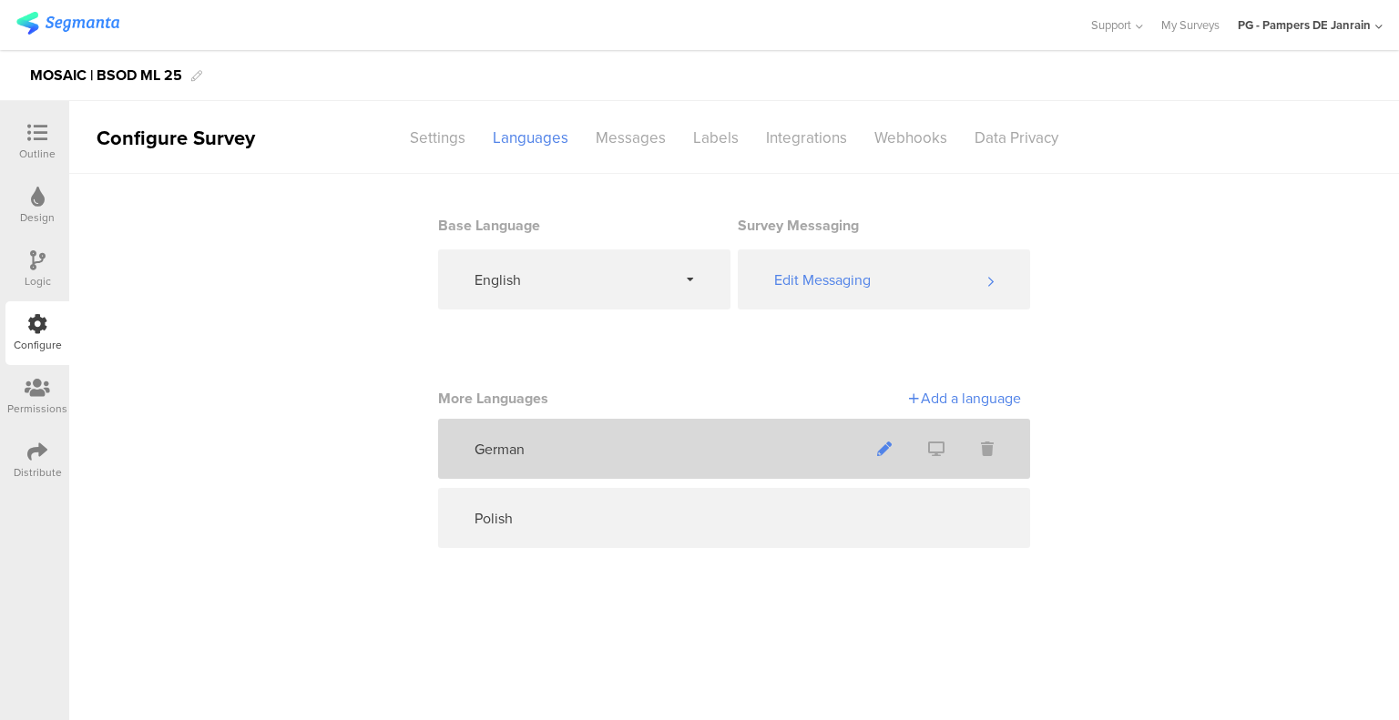
click at [885, 446] on icon at bounding box center [884, 449] width 15 height 15
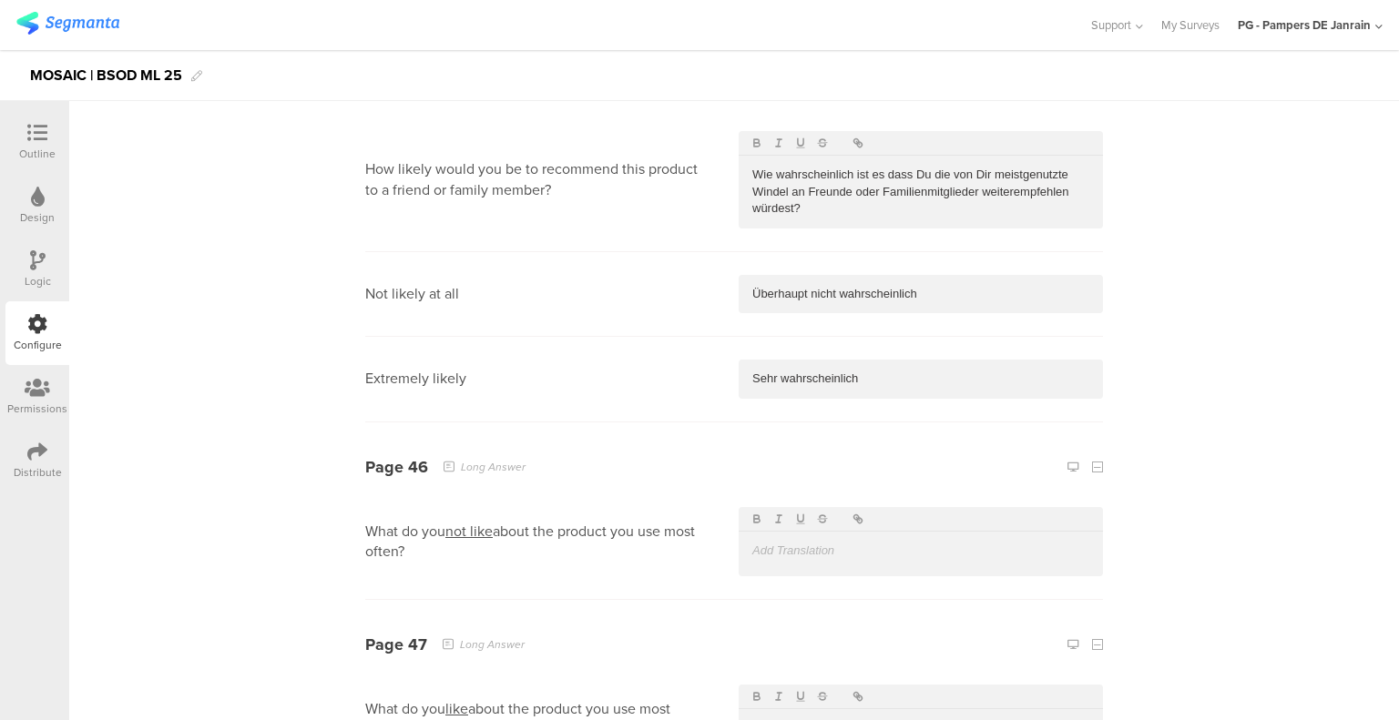
scroll to position [27134, 0]
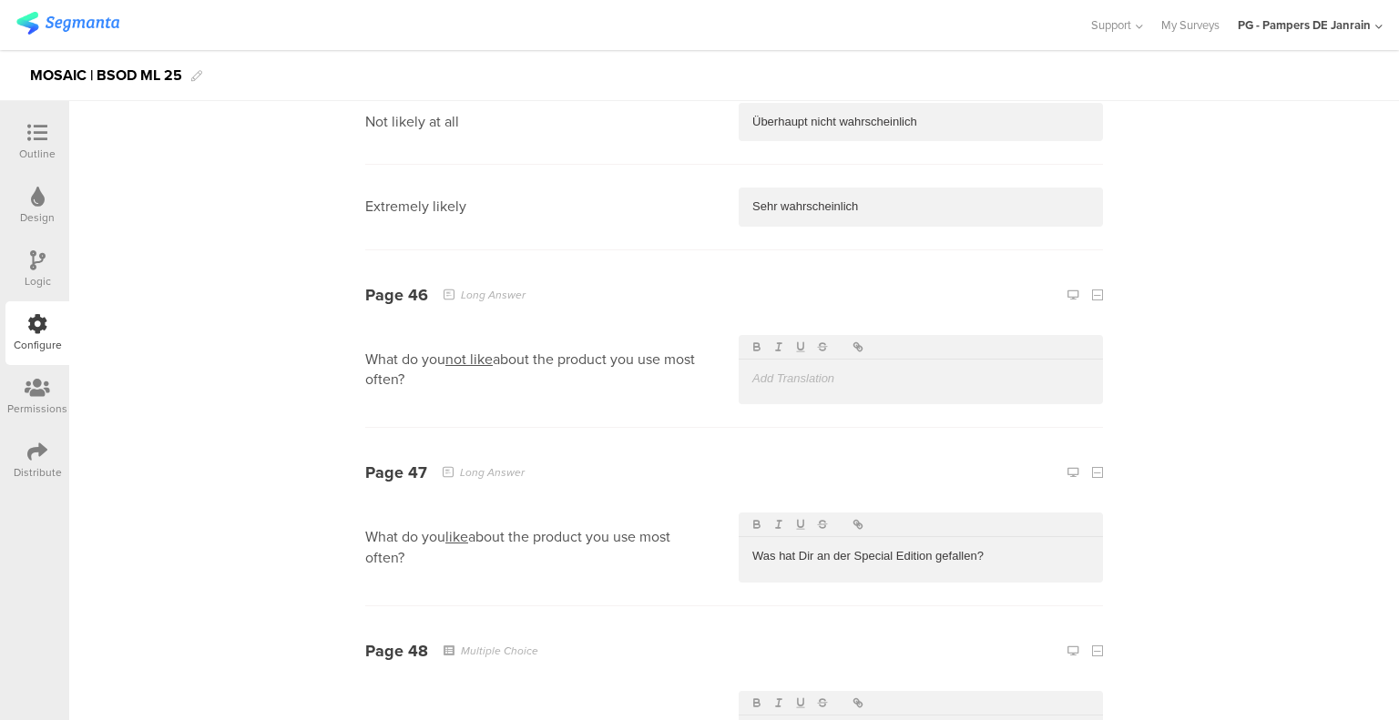
click at [845, 360] on div at bounding box center [920, 379] width 364 height 38
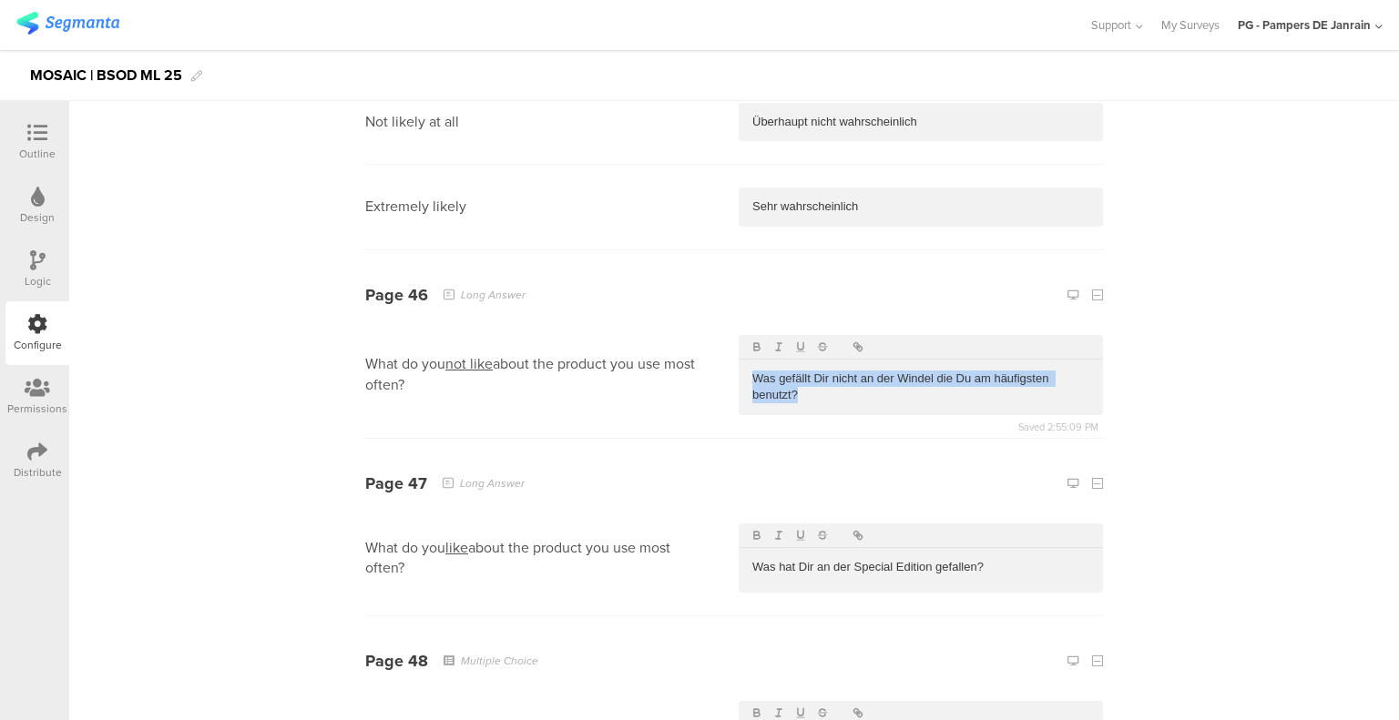
drag, startPoint x: 743, startPoint y: 299, endPoint x: 819, endPoint y: 318, distance: 78.8
click at [819, 360] on div "Was gefällt Dir nicht an der Windel die Du am häufigsten benutzt?" at bounding box center [920, 388] width 364 height 56
copy p "Was gefällt Dir nicht an der Windel die Du am häufigsten benutzt?"
drag, startPoint x: 845, startPoint y: 486, endPoint x: 926, endPoint y: 490, distance: 81.1
click at [926, 559] on p "Was hat Dir an der Special Edition gefallen?" at bounding box center [920, 567] width 337 height 16
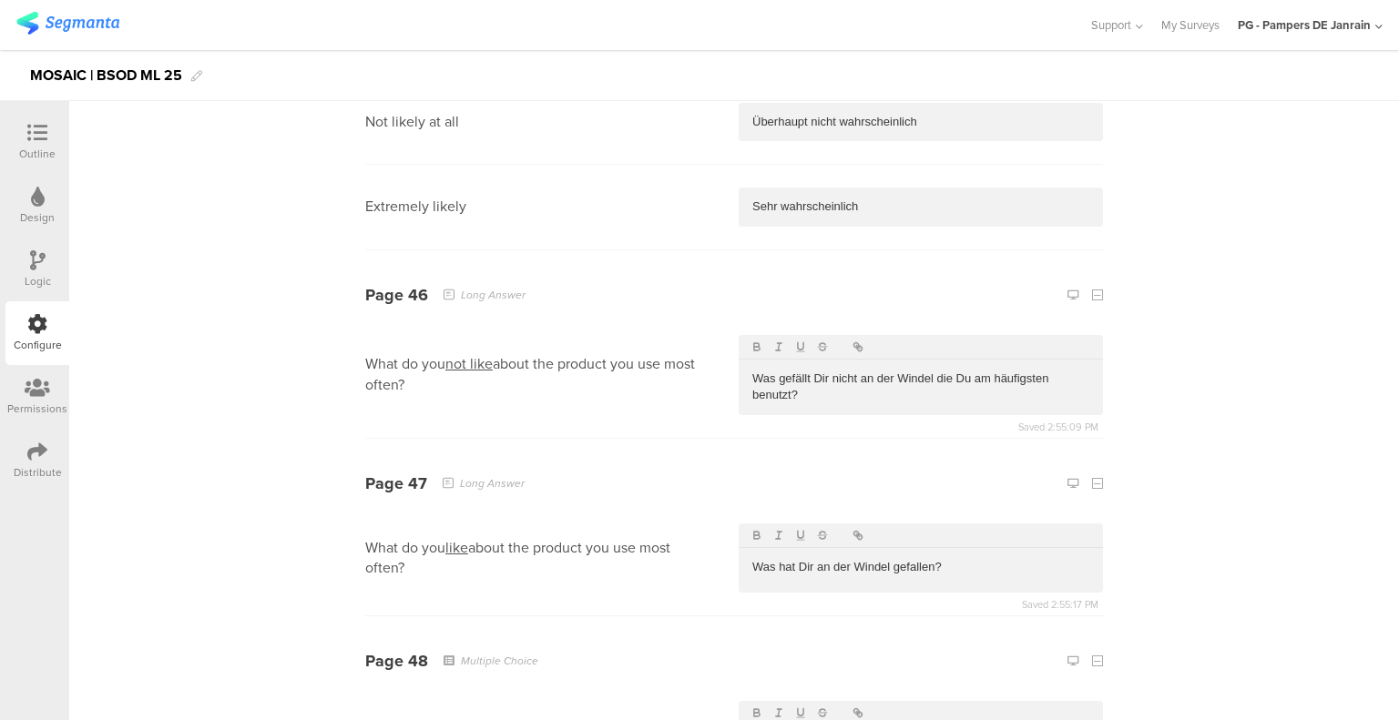
click at [834, 371] on p "Was gefällt Dir nicht an der Windel die Du am häufigsten benutzt?" at bounding box center [920, 388] width 337 height 34
click at [830, 371] on p "Was gefällt Dir nicht an der Windel die Du am häufigsten benutzt?" at bounding box center [920, 388] width 337 height 34
click at [798, 341] on icon "button" at bounding box center [800, 347] width 13 height 13
click at [835, 371] on p "Was gefällt Dir nicht an der Windel die Du am häufigsten benutzt?" at bounding box center [920, 388] width 337 height 34
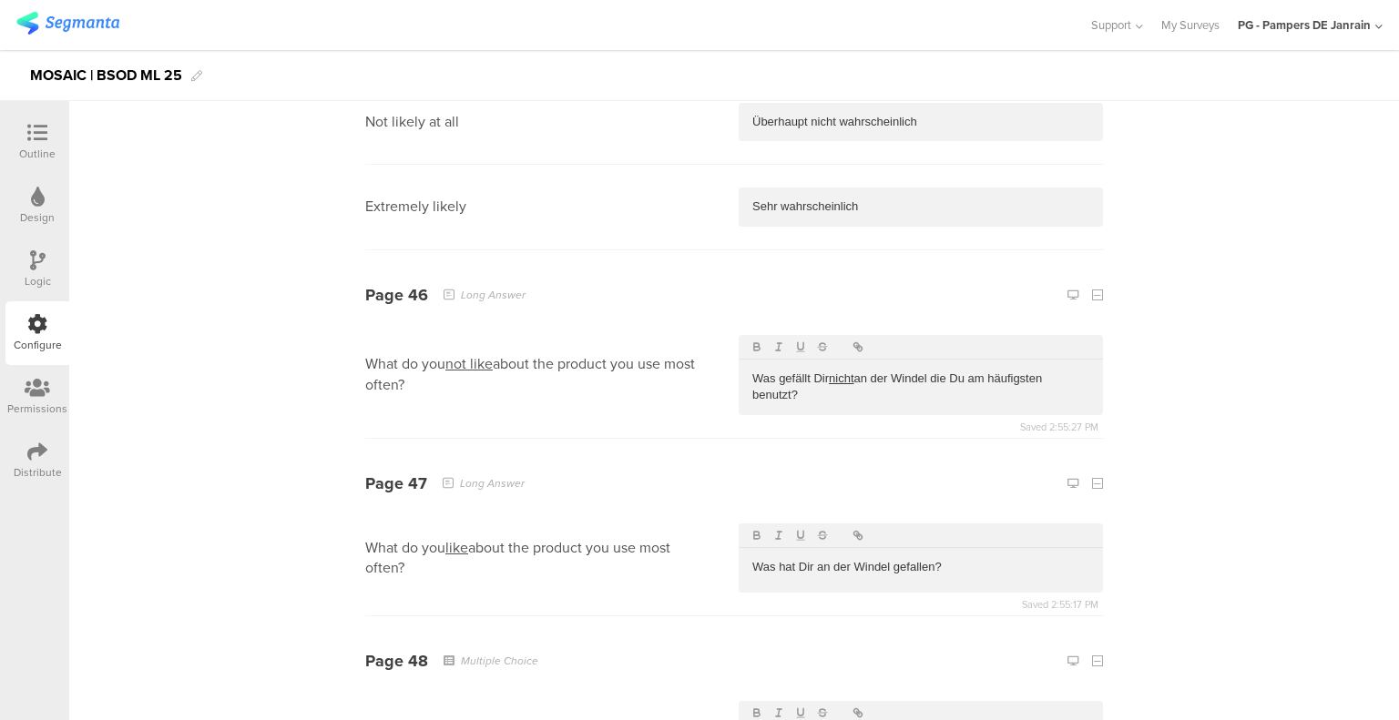
drag, startPoint x: 809, startPoint y: 314, endPoint x: 736, endPoint y: 298, distance: 74.7
click at [738, 360] on div "Was gefällt Dir nicht an der Windel die Du am häufigsten benutzt?" at bounding box center [920, 388] width 364 height 56
copy p "Was gefällt Dir nicht an der Windel die Du am häufigsten benutzt?"
drag, startPoint x: 962, startPoint y: 484, endPoint x: 688, endPoint y: 484, distance: 273.2
click at [687, 501] on section "What do you like about the product you use most often? Was hat Dir an der Winde…" at bounding box center [734, 559] width 738 height 117
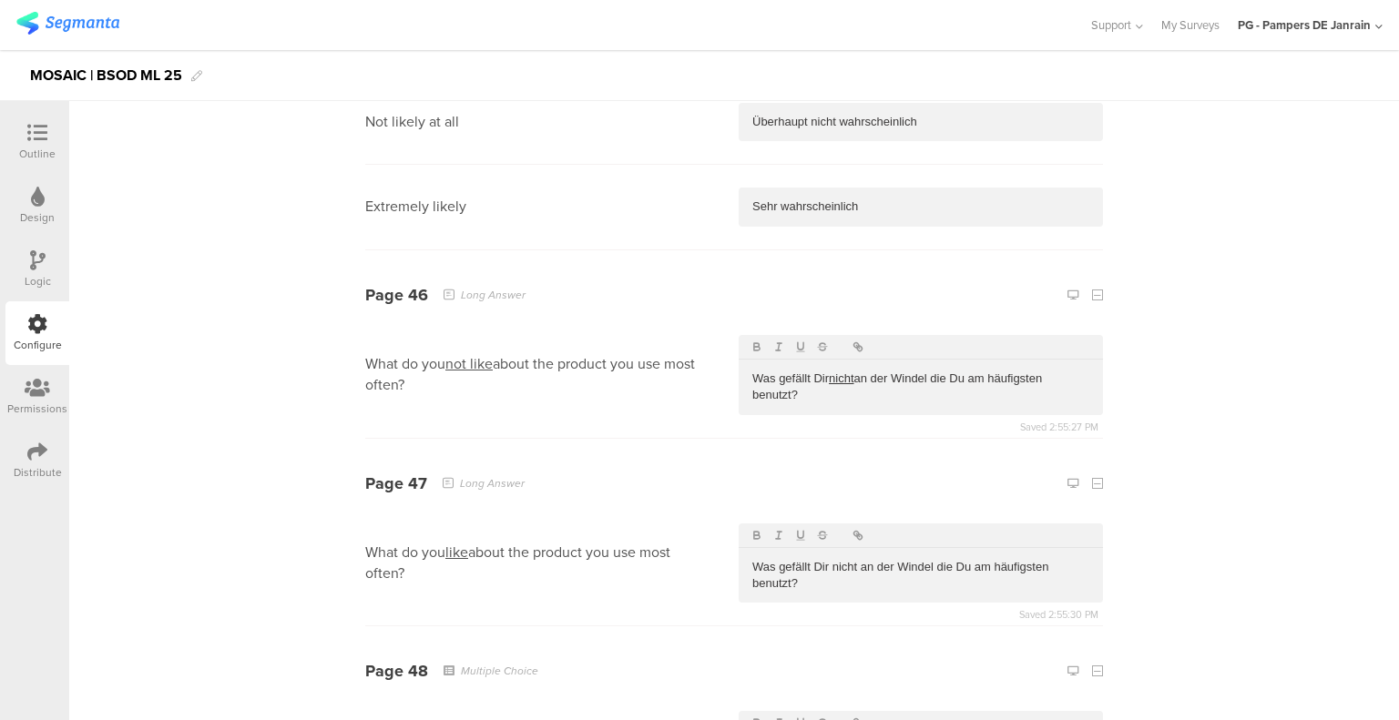
click at [830, 559] on p "Was gefällt Dir nicht an der Windel die Du am häufigsten benutzt?" at bounding box center [920, 576] width 337 height 34
drag, startPoint x: 773, startPoint y: 300, endPoint x: 850, endPoint y: 299, distance: 77.4
click at [850, 371] on p "Was gefällt Dir nicht an der Windel die Du am häufigsten benutzt?" at bounding box center [920, 388] width 337 height 34
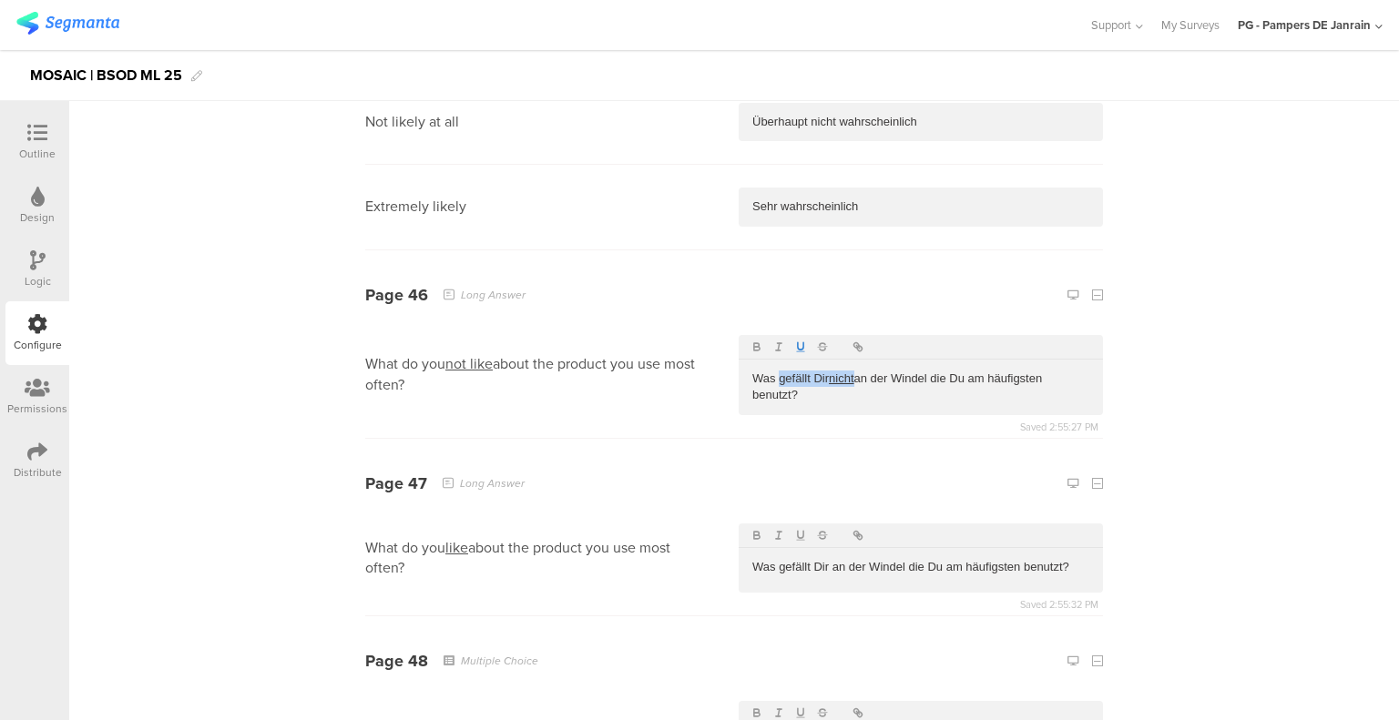
click at [798, 342] on icon "button" at bounding box center [800, 345] width 5 height 7
drag, startPoint x: 779, startPoint y: 487, endPoint x: 823, endPoint y: 485, distance: 43.7
click at [823, 559] on p "Was gefällt Dir an der Windel die Du am häufigsten benutzt?" at bounding box center [920, 567] width 337 height 16
drag, startPoint x: 819, startPoint y: 486, endPoint x: 774, endPoint y: 485, distance: 45.5
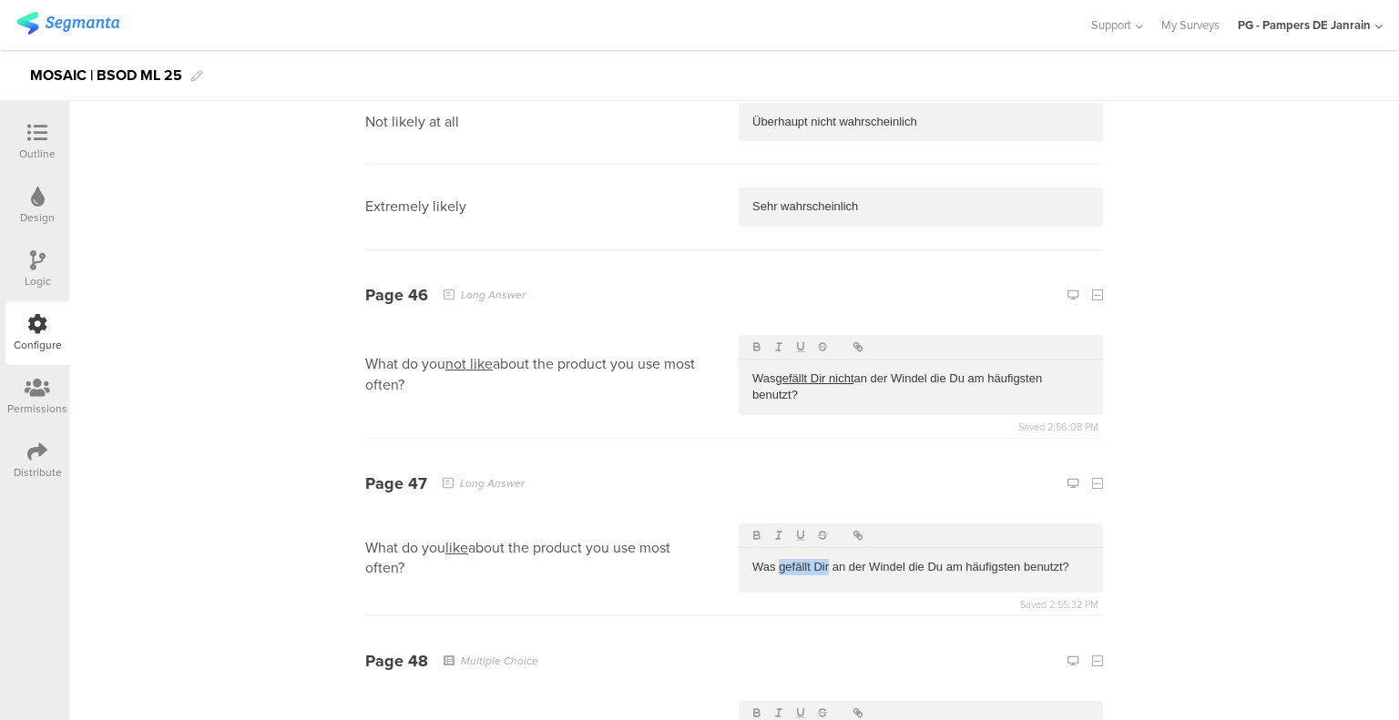
click at [774, 559] on p "Was gefällt Dir an der Windel die Du am häufigsten benutzt?" at bounding box center [920, 567] width 337 height 16
click at [794, 529] on icon "button" at bounding box center [800, 535] width 13 height 13
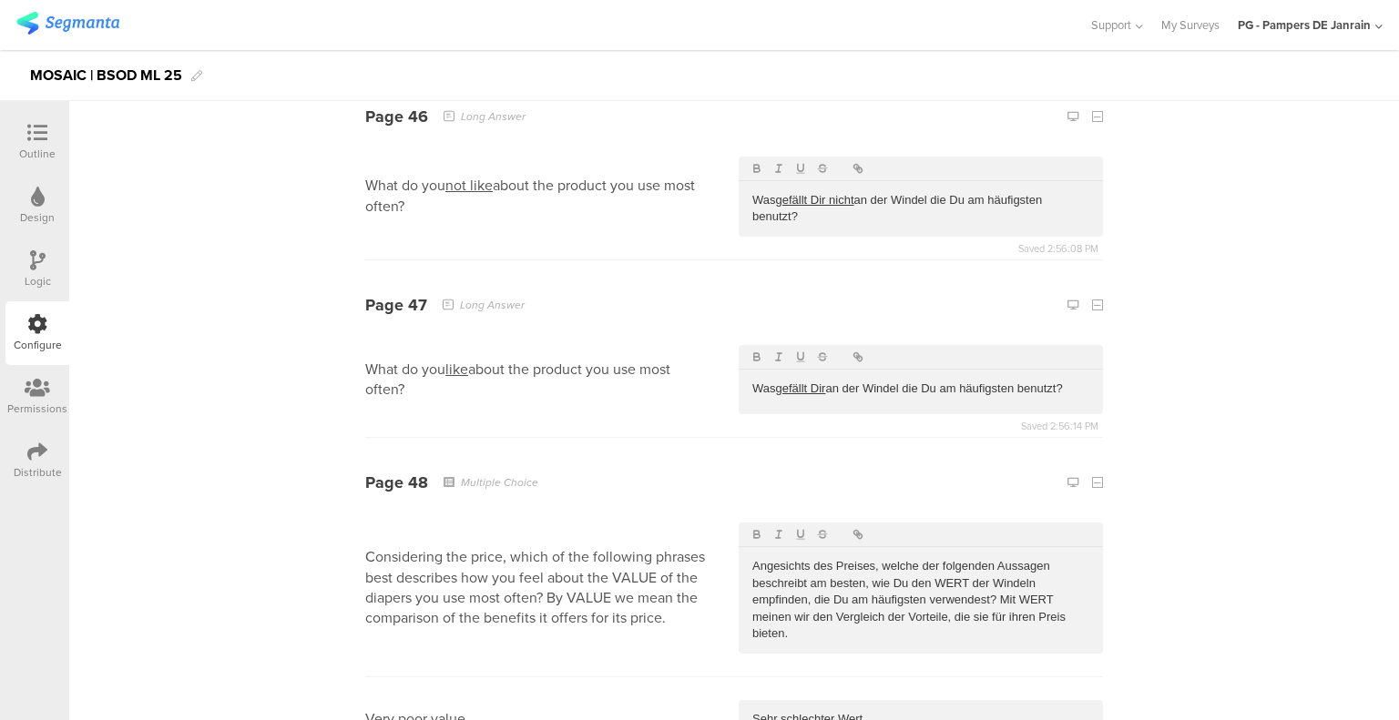
scroll to position [27316, 0]
drag, startPoint x: 1079, startPoint y: 119, endPoint x: 1053, endPoint y: 121, distance: 26.5
click at [1053, 188] on p "Was gefällt Dir nicht an der Windel die Du am häufigsten benutzt?" at bounding box center [920, 205] width 337 height 34
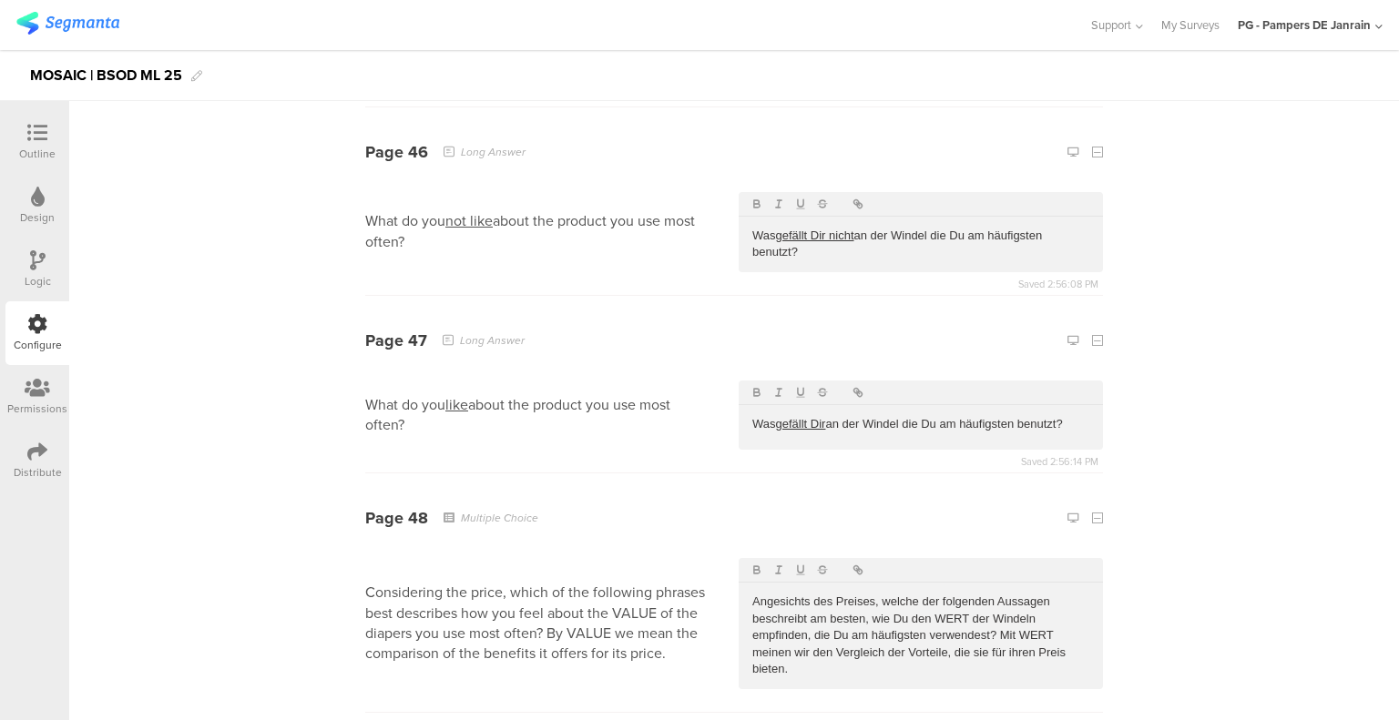
drag, startPoint x: 864, startPoint y: 140, endPoint x: 738, endPoint y: 107, distance: 130.1
click at [738, 107] on section "Page 46 Long Answer What do you not like about the product you use most often? …" at bounding box center [734, 201] width 738 height 188
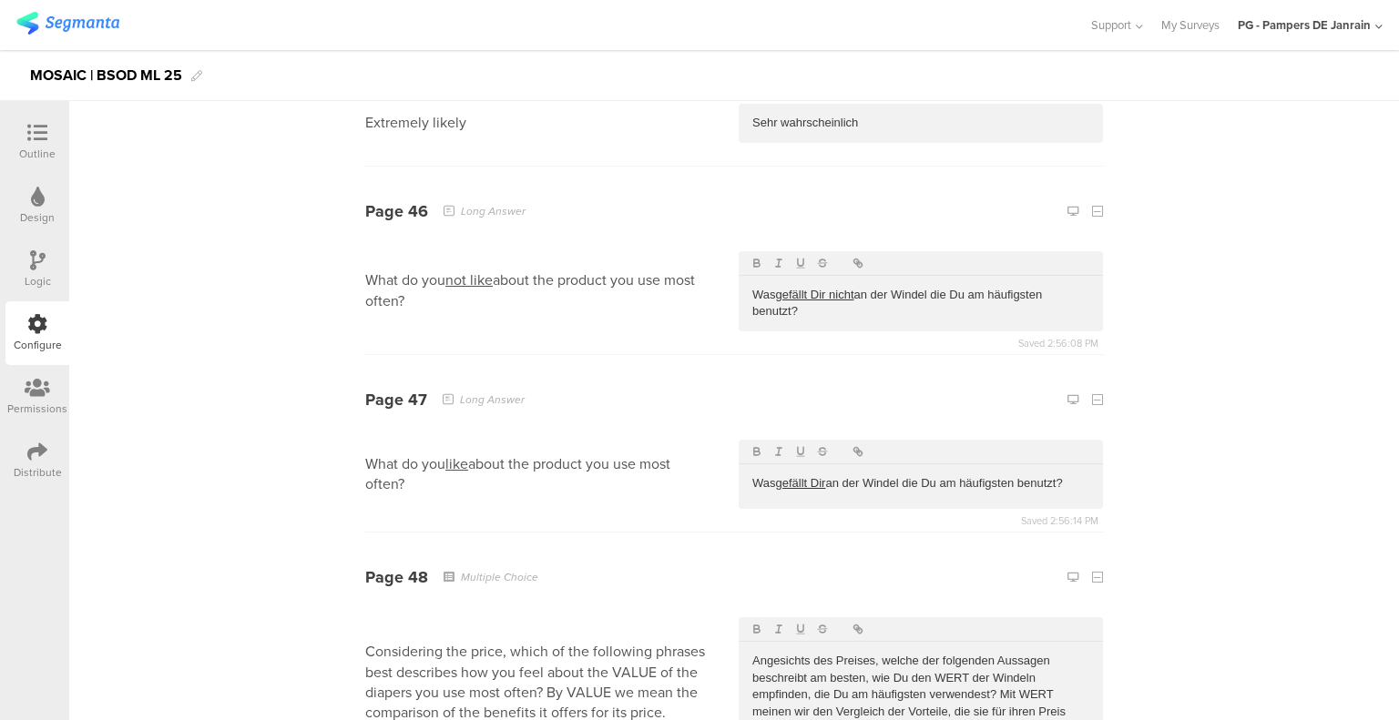
copy p "Was gefällt Dir nicht an der Windel die Du am häufigsten benutzt?"
drag, startPoint x: 1070, startPoint y: 403, endPoint x: 691, endPoint y: 385, distance: 379.2
click at [691, 417] on section "What do you like about the product you use most often? Was gefällt Dir an der W…" at bounding box center [734, 475] width 738 height 117
copy p "Was gefällt Dir an der Windel die Du am häufigsten benutzt?"
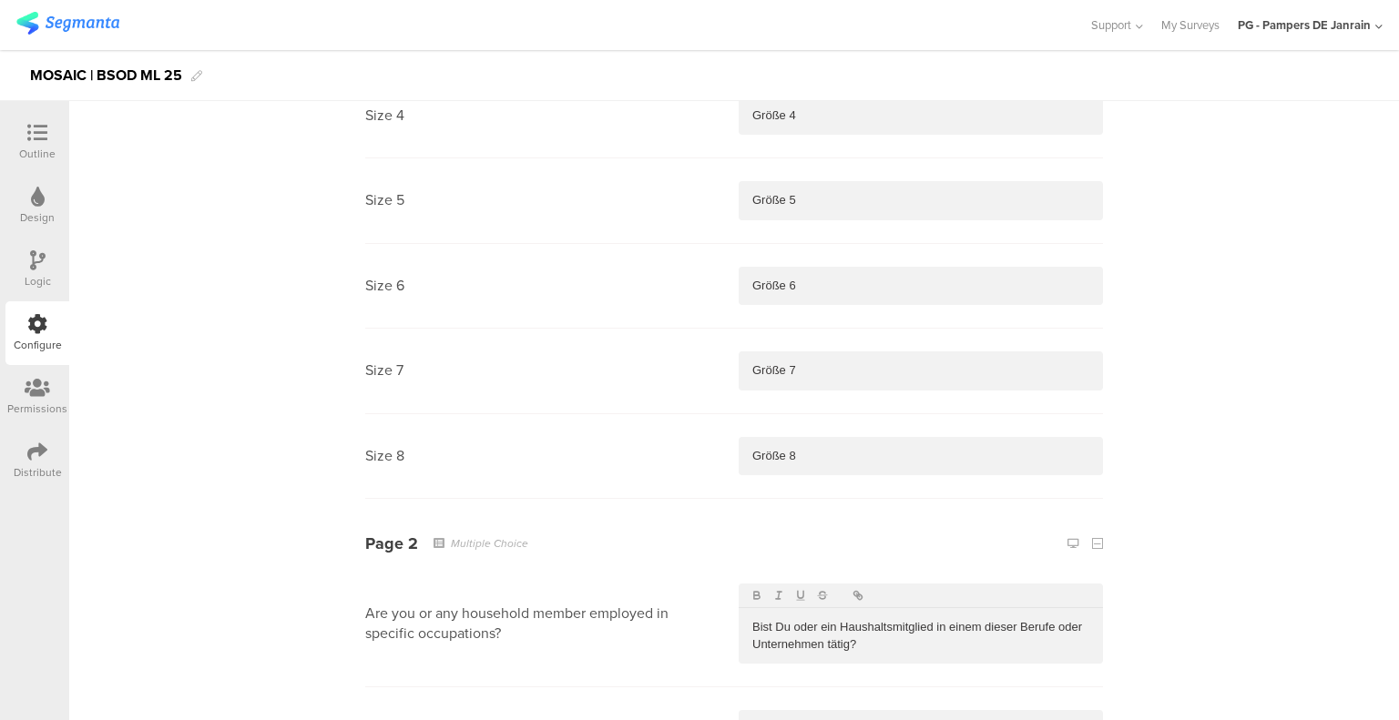
scroll to position [0, 0]
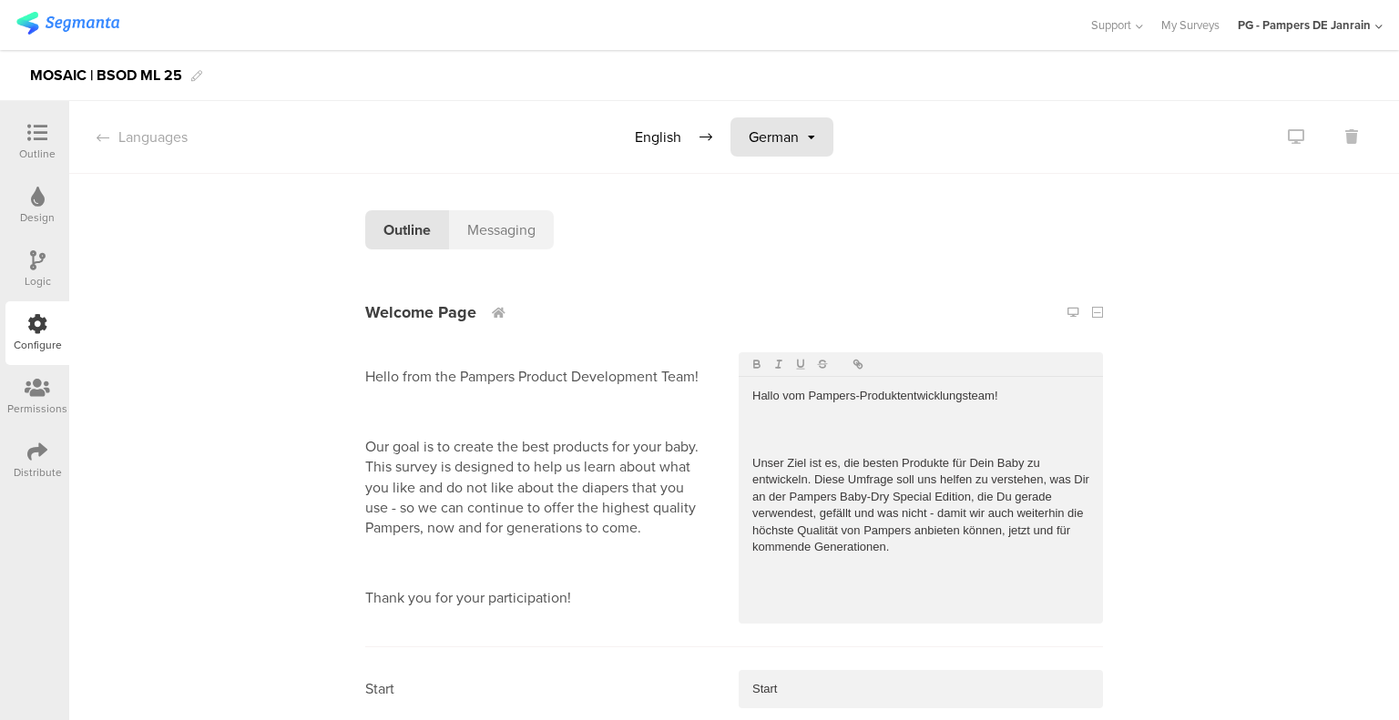
click at [790, 149] on div "German" at bounding box center [781, 136] width 103 height 39
click at [775, 202] on span "Polish" at bounding box center [772, 211] width 38 height 21
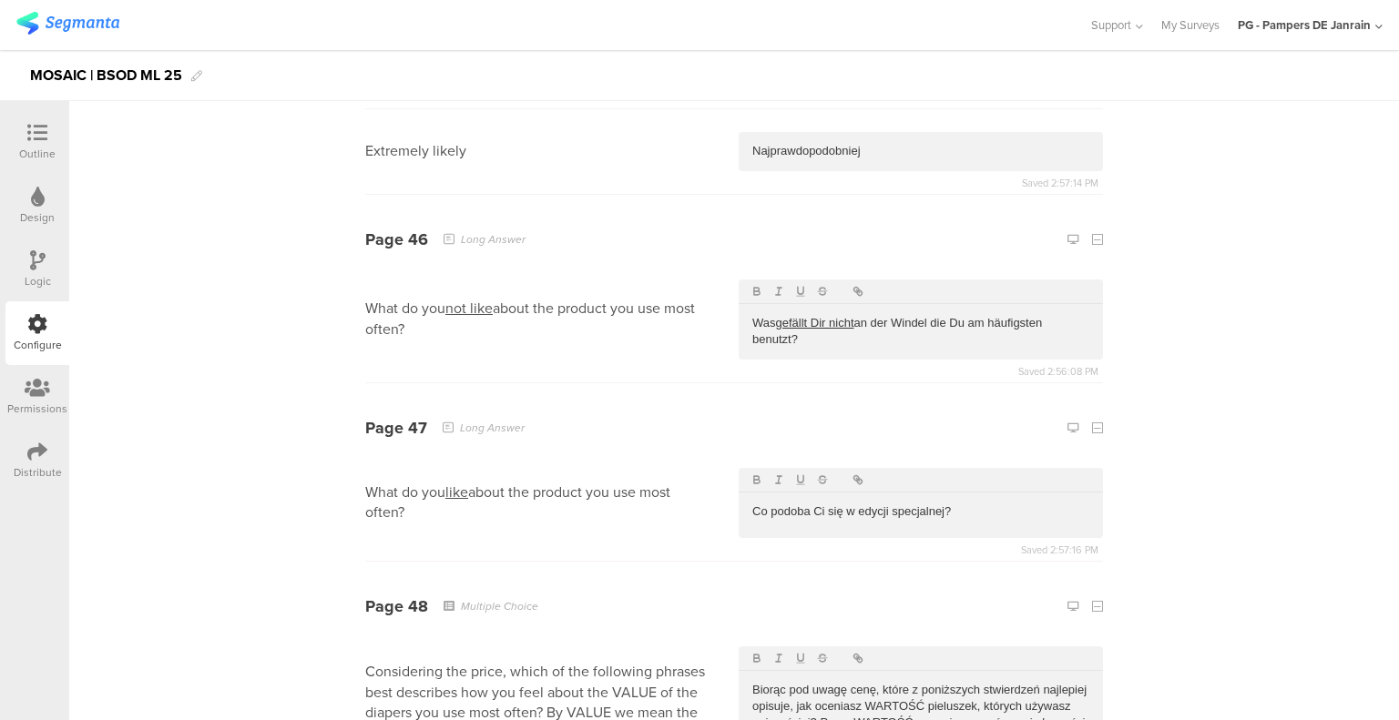
scroll to position [27180, 0]
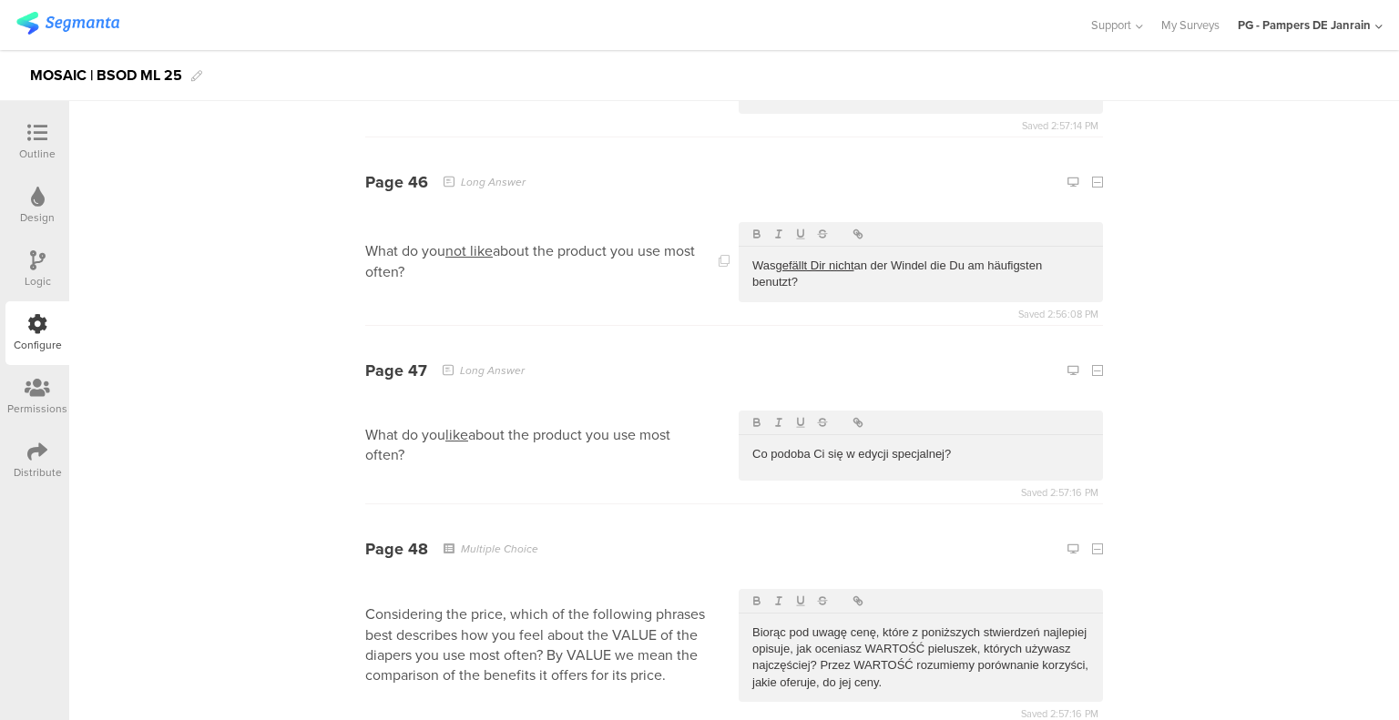
drag, startPoint x: 875, startPoint y: 243, endPoint x: 685, endPoint y: 206, distance: 193.9
click at [685, 203] on section "What do you not like about the product you use most often? Was gefällt Dir nich…" at bounding box center [734, 262] width 738 height 127
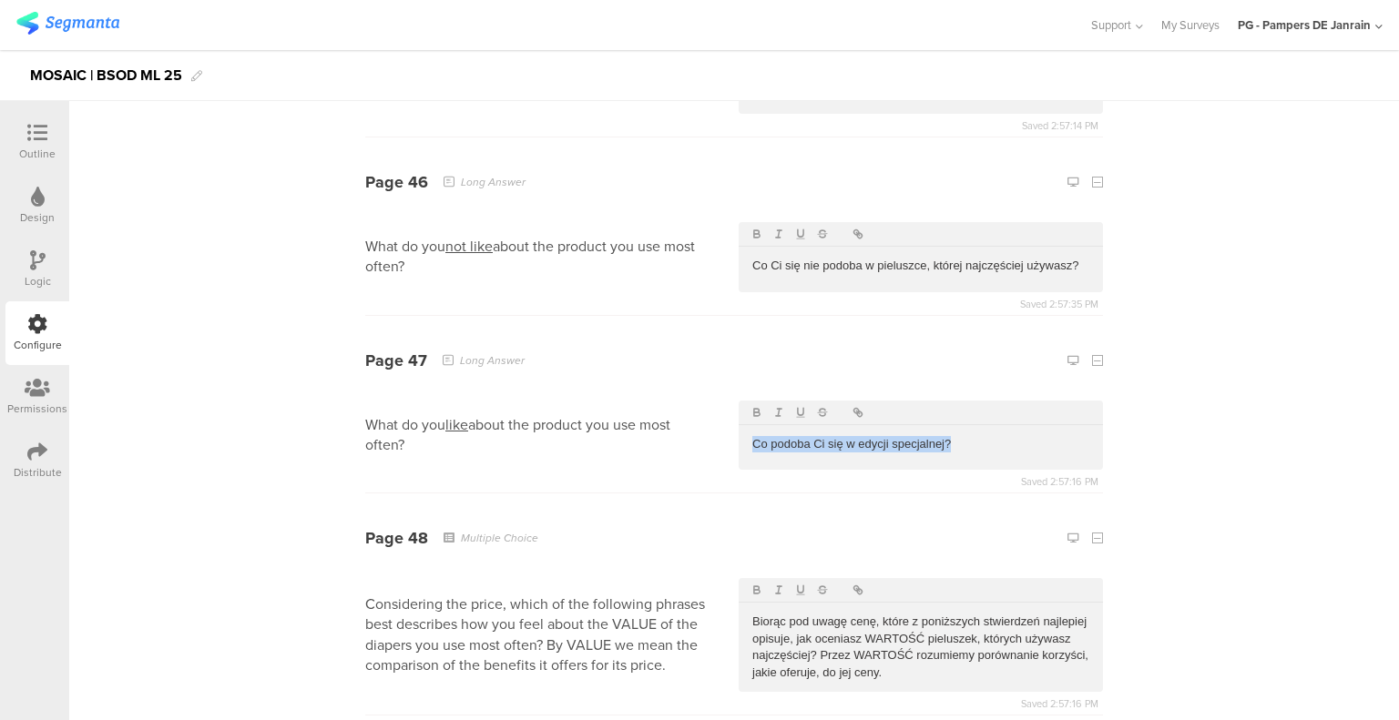
drag, startPoint x: 960, startPoint y: 398, endPoint x: 734, endPoint y: 389, distance: 226.0
click at [738, 425] on div "Co podoba Ci się w edycji specjalnej?" at bounding box center [920, 444] width 364 height 38
click at [804, 258] on p "Co Ci się nie podoba w pieluszce, której najczęściej używasz?" at bounding box center [920, 266] width 337 height 16
click at [794, 228] on icon "button" at bounding box center [800, 234] width 13 height 13
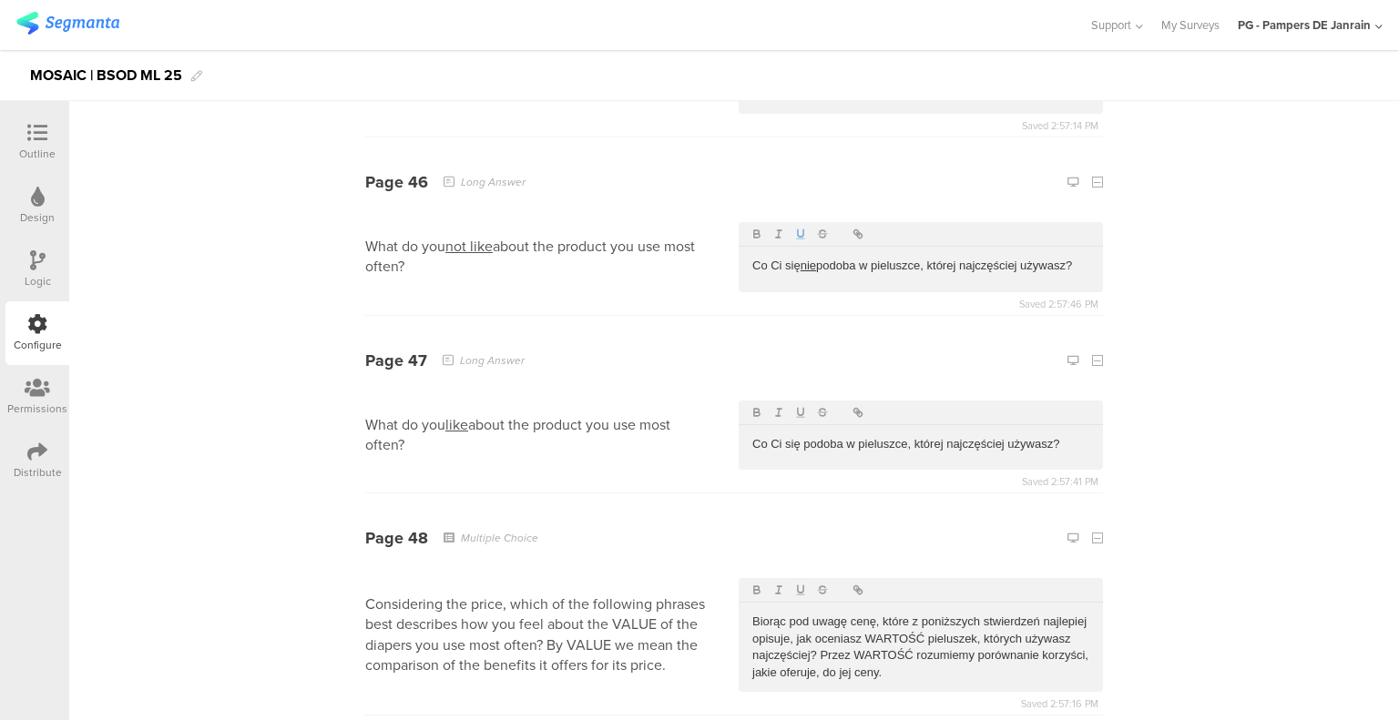
click at [816, 258] on p "Co Ci się nie podoba w pieluszce, której najczęściej używasz?" at bounding box center [920, 266] width 337 height 16
click at [798, 228] on icon "button" at bounding box center [800, 234] width 13 height 13
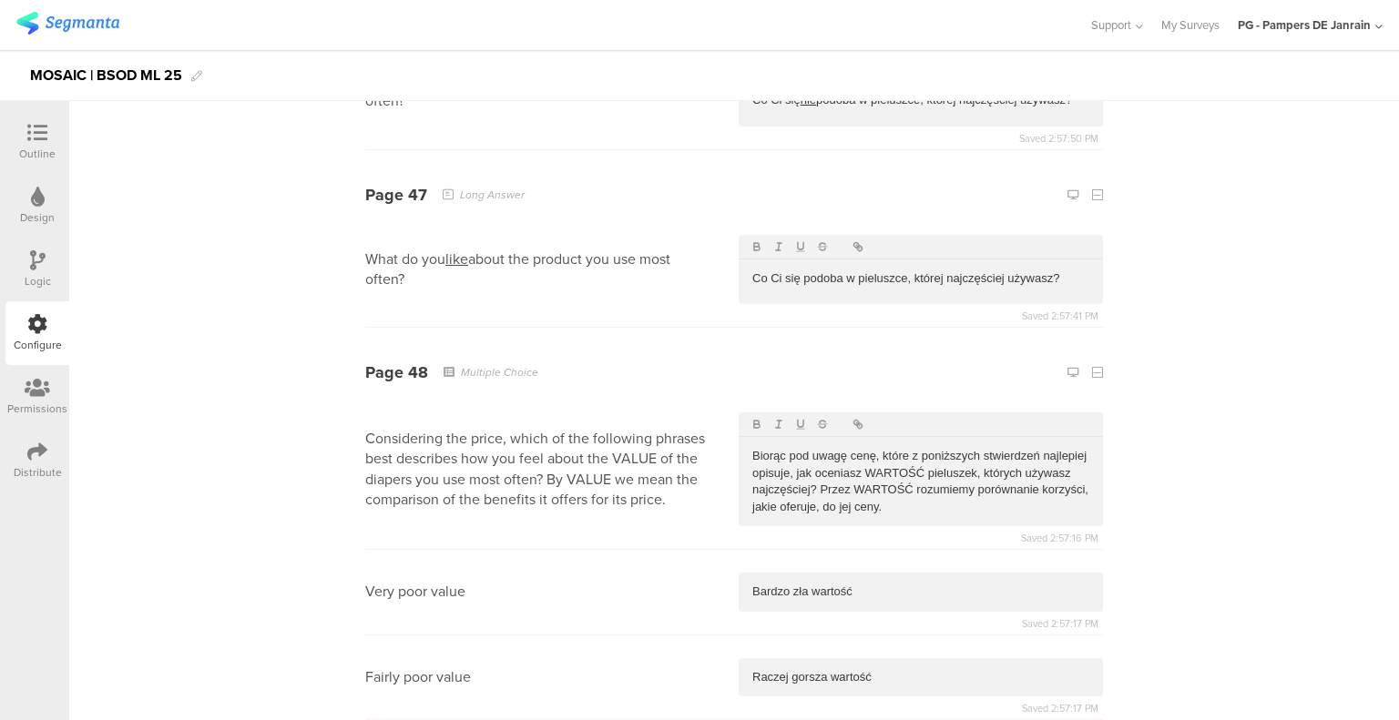
scroll to position [27362, 0]
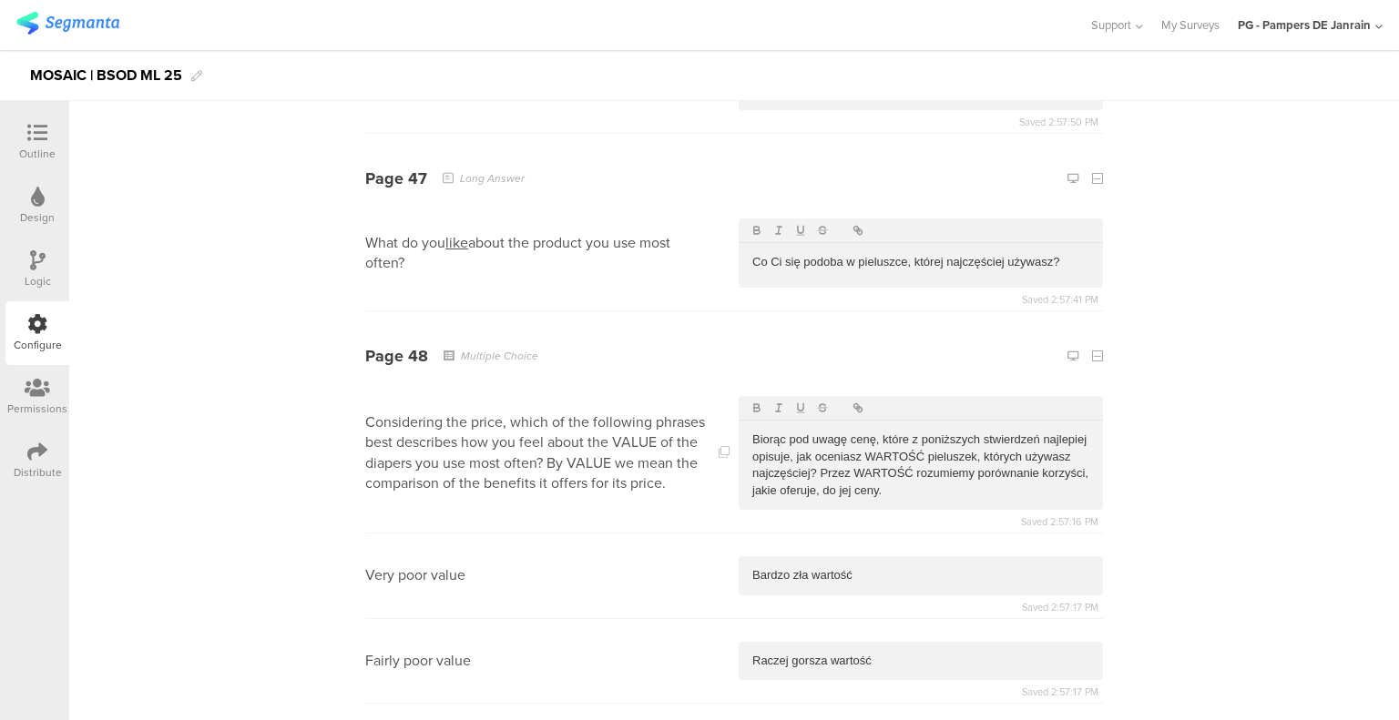
click at [375, 412] on p "Considering the price, which of the following phrases best describes how you fe…" at bounding box center [537, 453] width 344 height 82
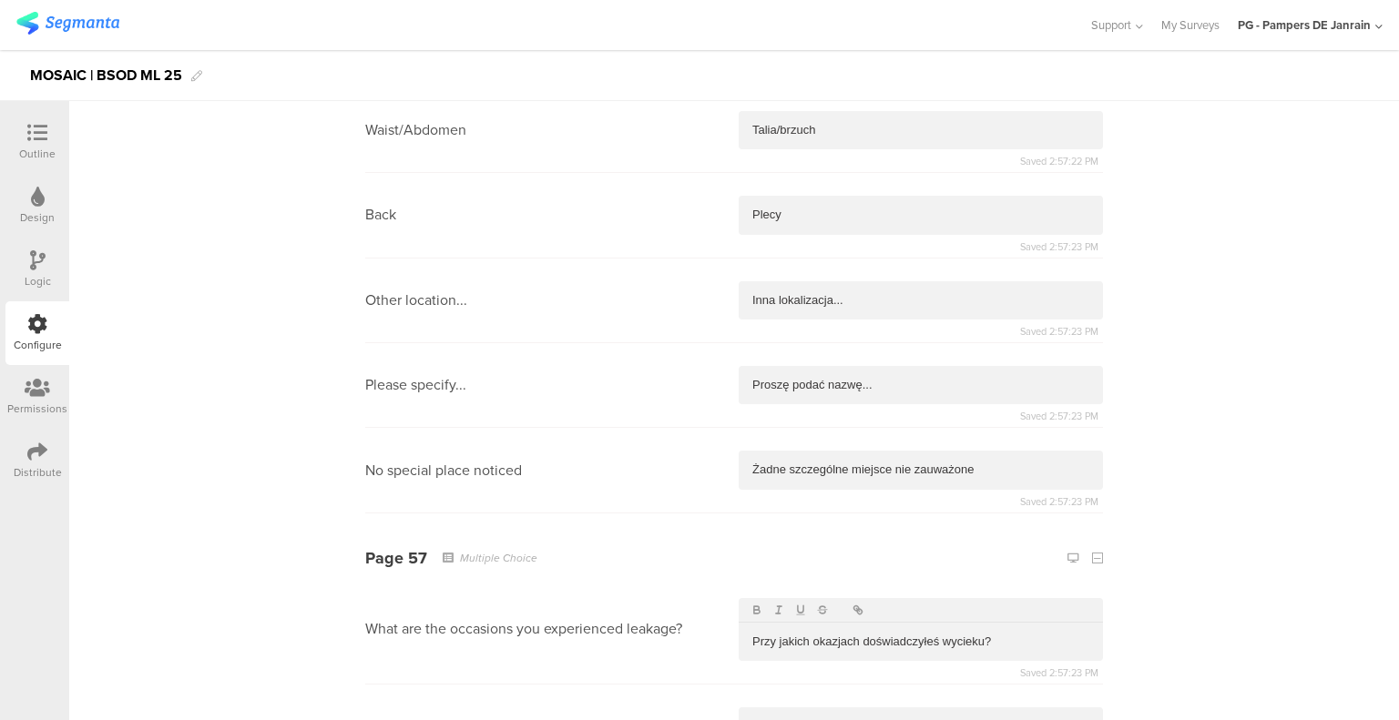
scroll to position [37068, 0]
